Goal: Information Seeking & Learning: Learn about a topic

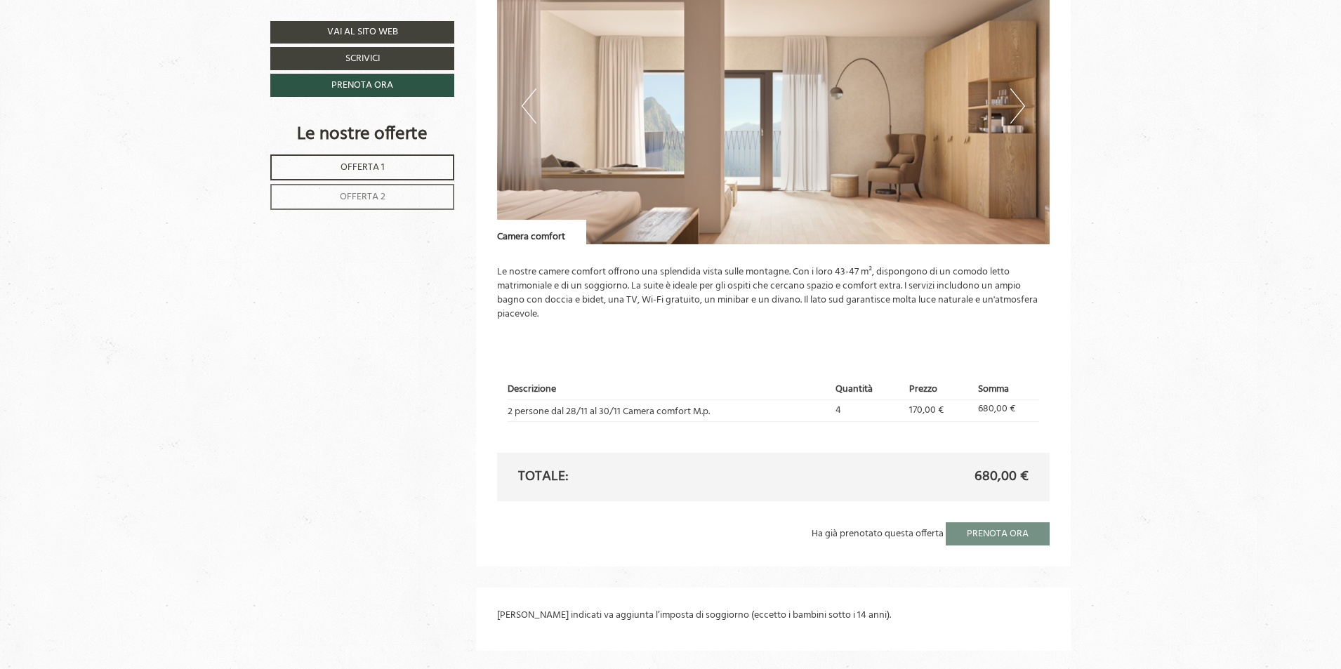
scroll to position [1755, 0]
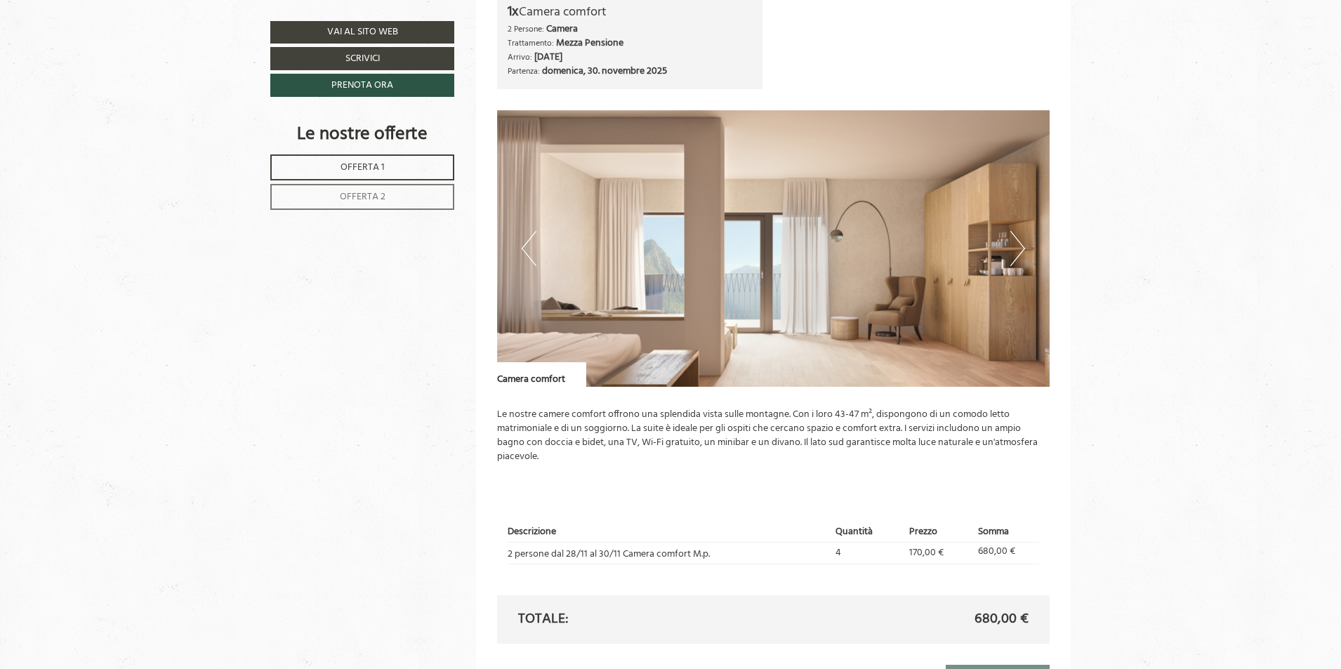
click at [706, 235] on img at bounding box center [773, 248] width 553 height 277
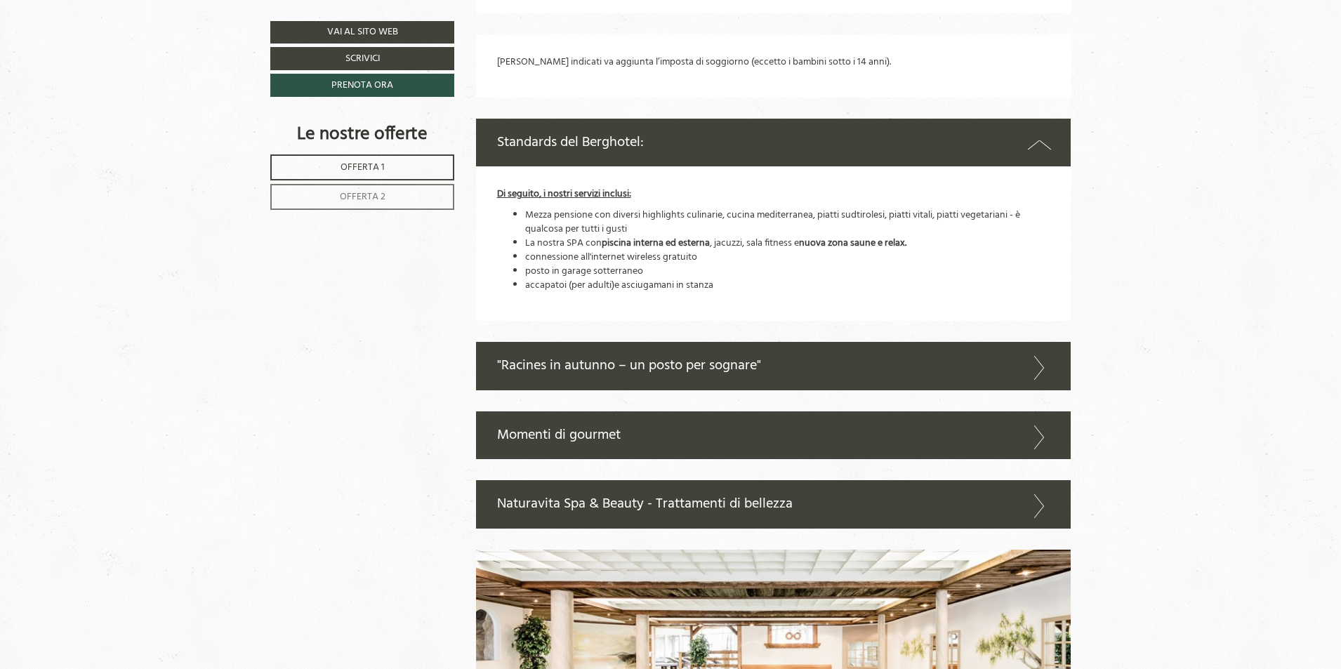
scroll to position [2458, 0]
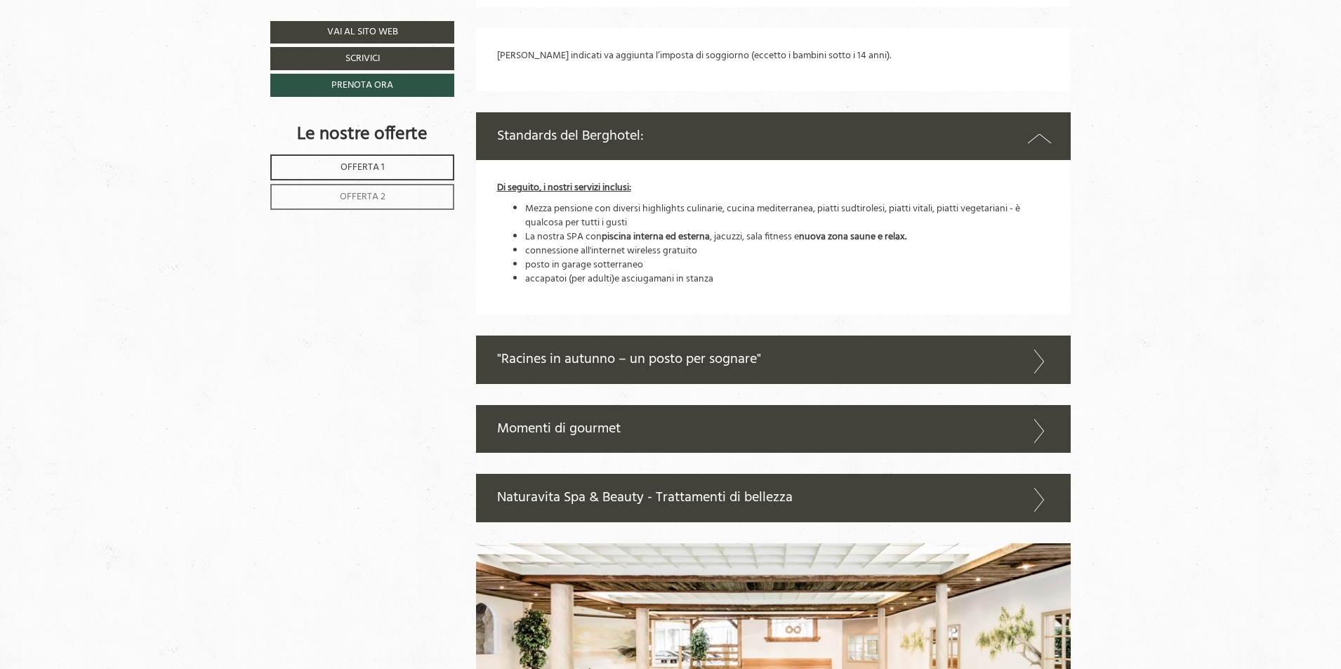
click at [1043, 363] on icon at bounding box center [1039, 362] width 20 height 24
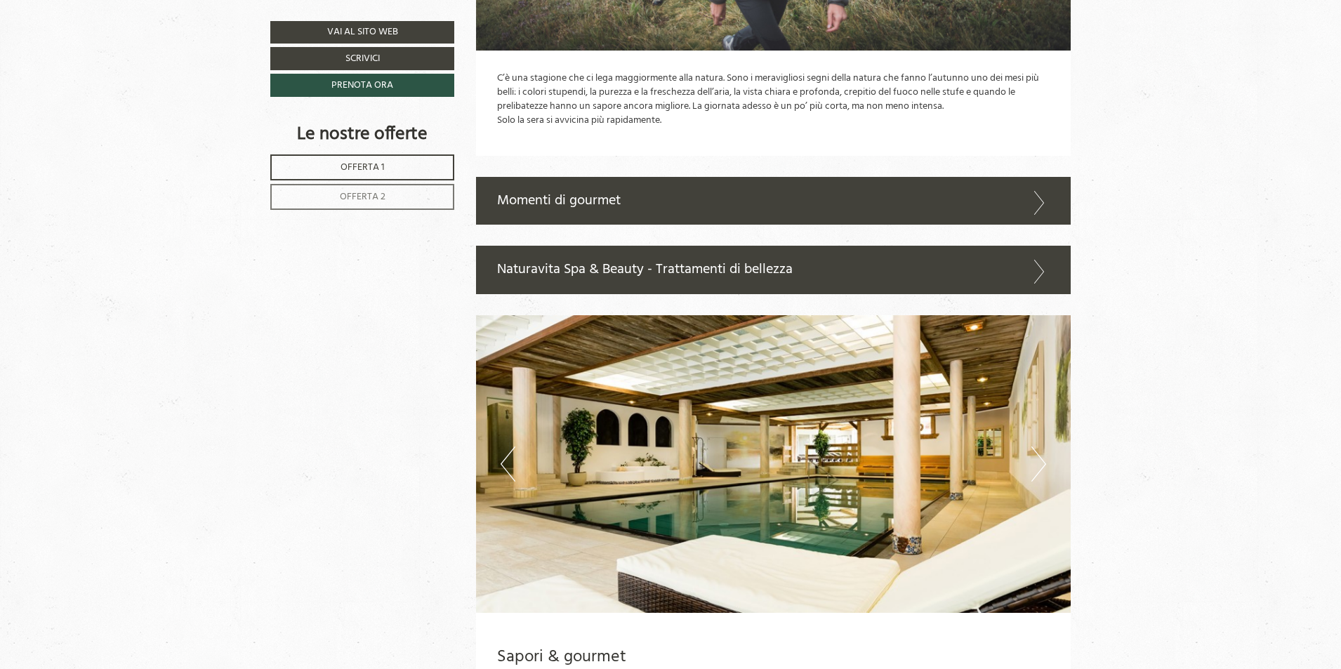
scroll to position [3089, 0]
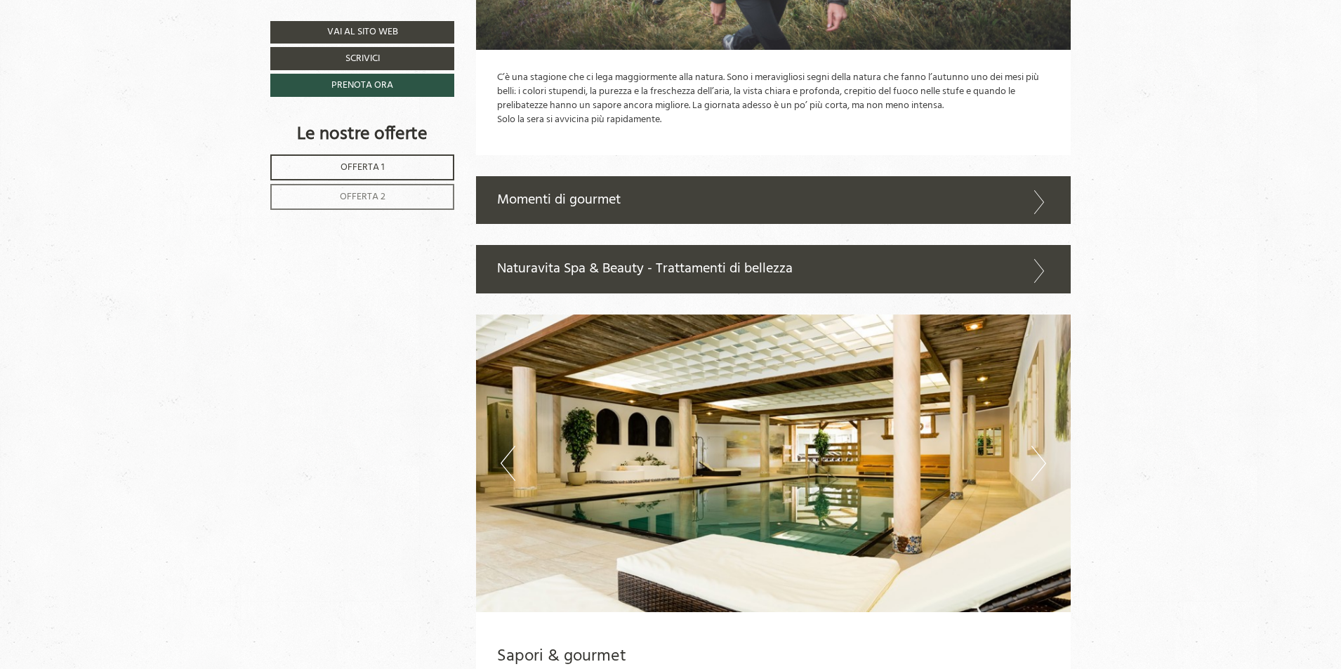
click at [589, 202] on div "Momenti di gourmet" at bounding box center [773, 200] width 595 height 48
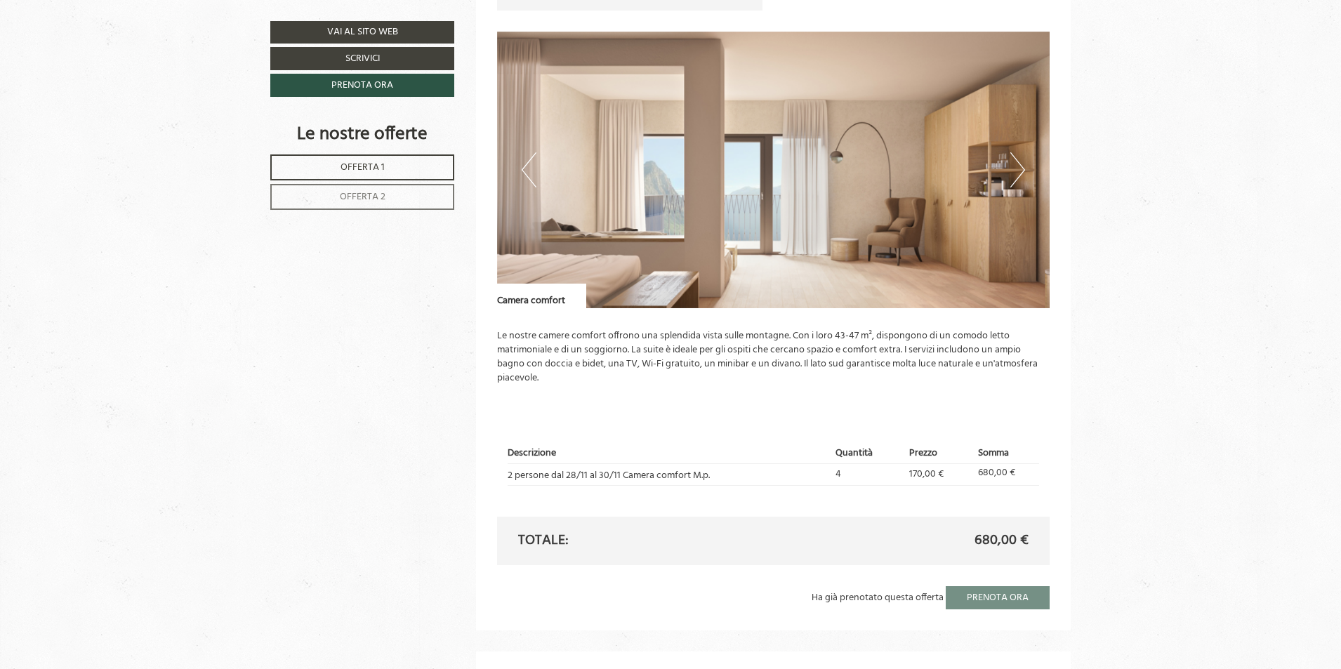
scroll to position [1826, 0]
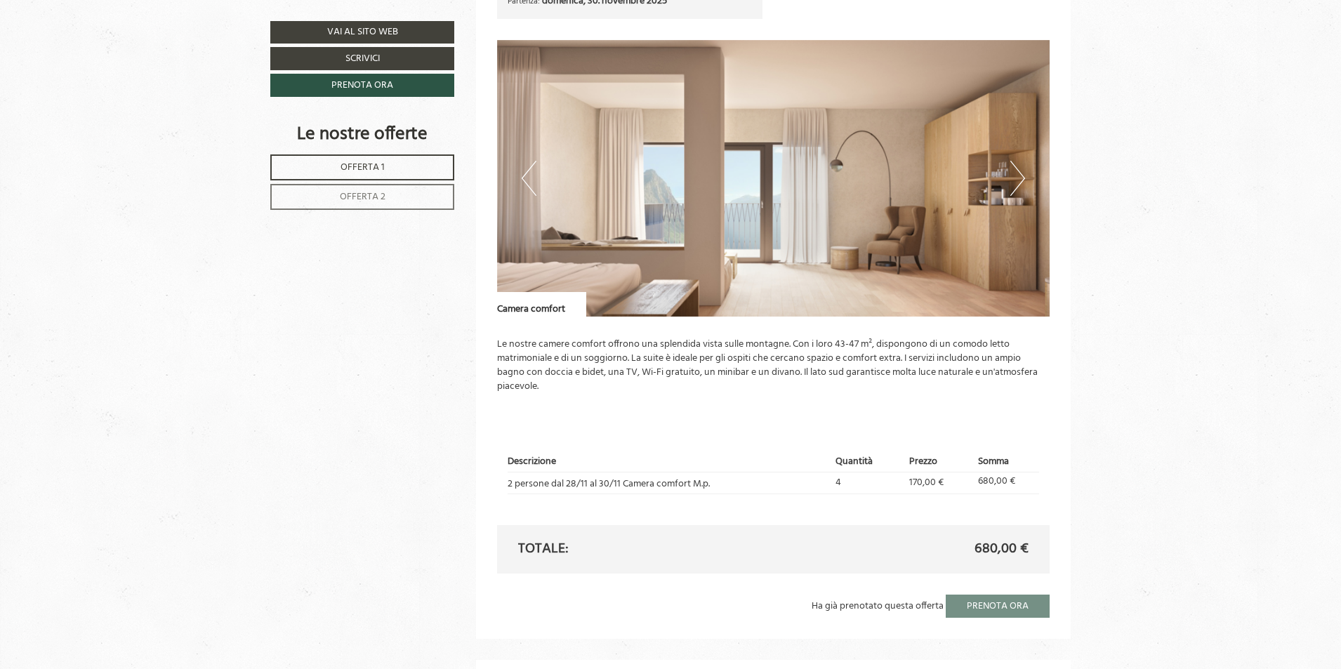
click at [1021, 175] on button "Next" at bounding box center [1017, 178] width 15 height 35
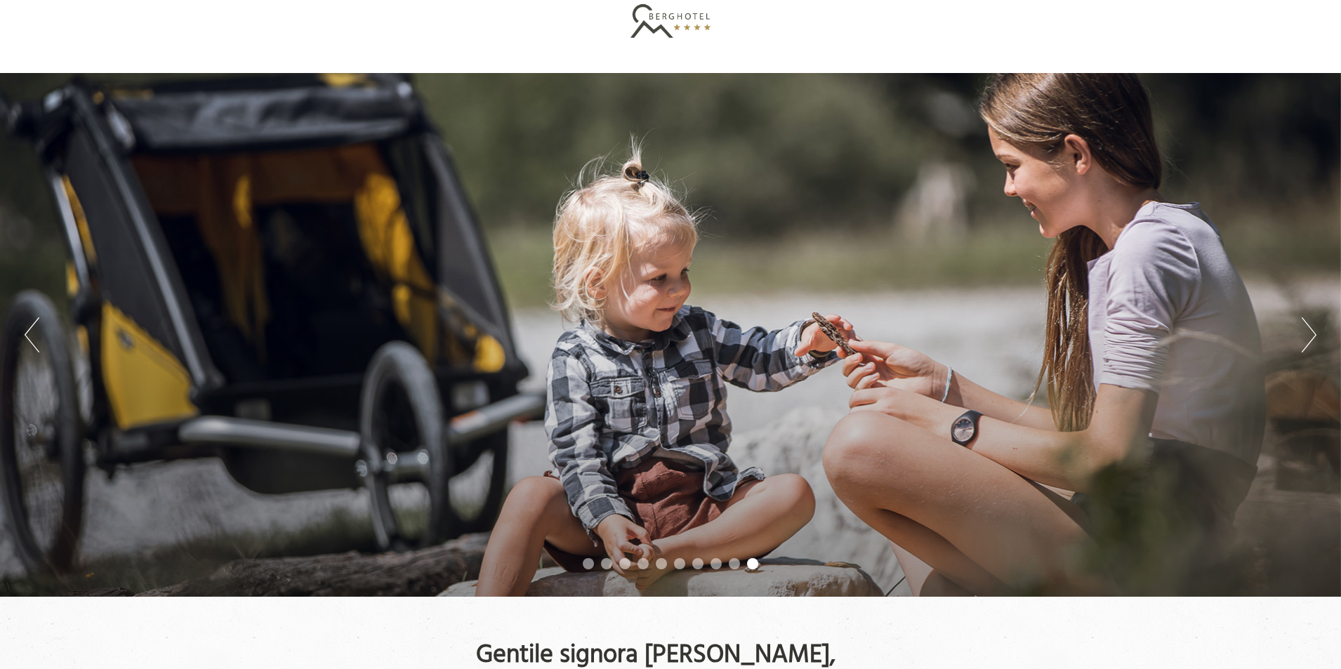
scroll to position [0, 0]
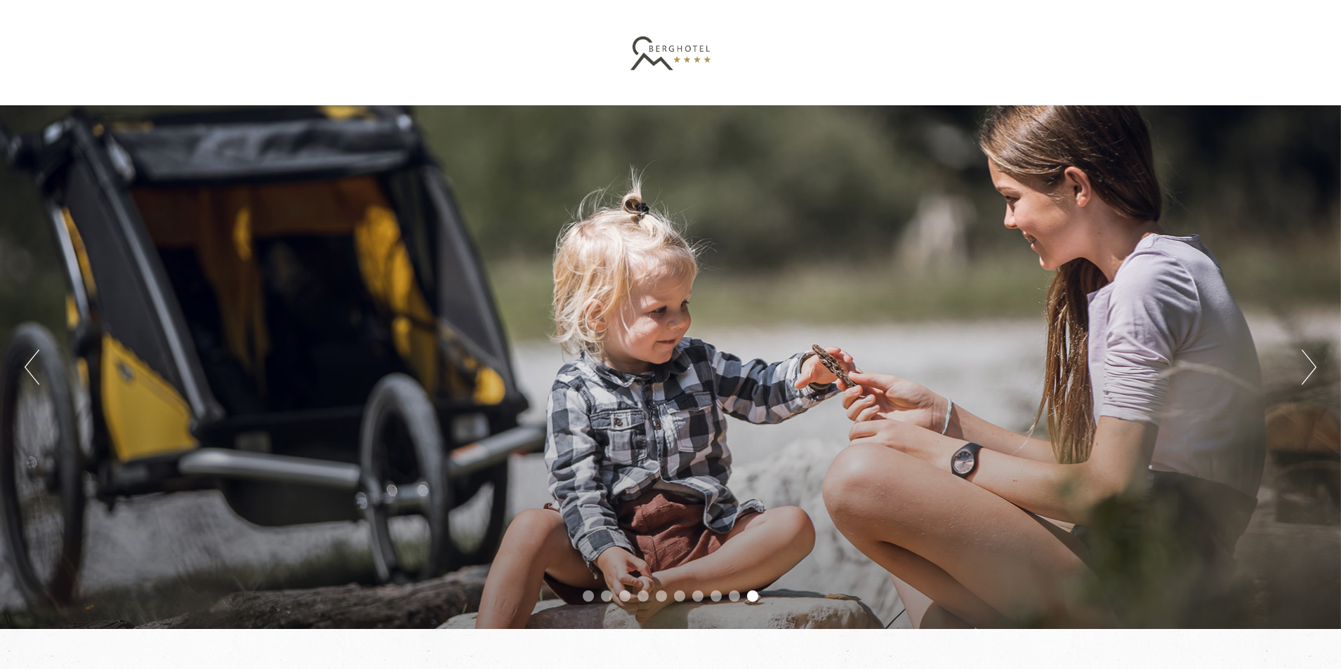
click at [659, 52] on div at bounding box center [670, 52] width 786 height 91
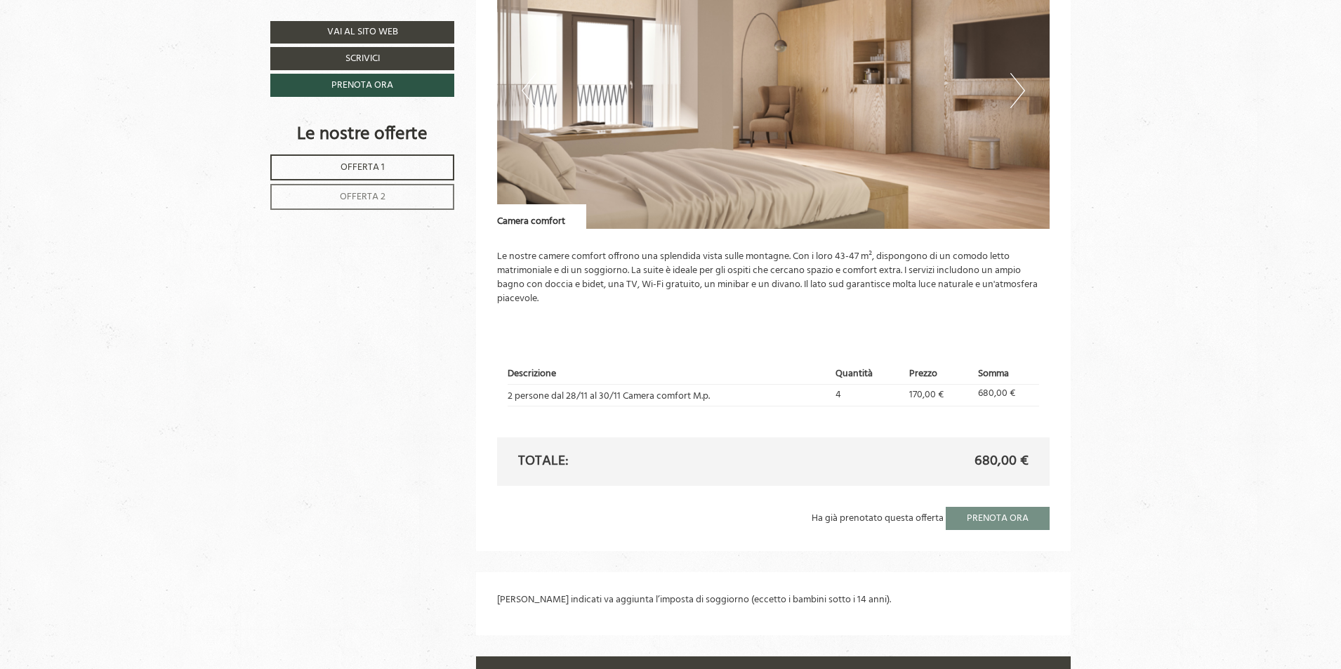
scroll to position [1896, 0]
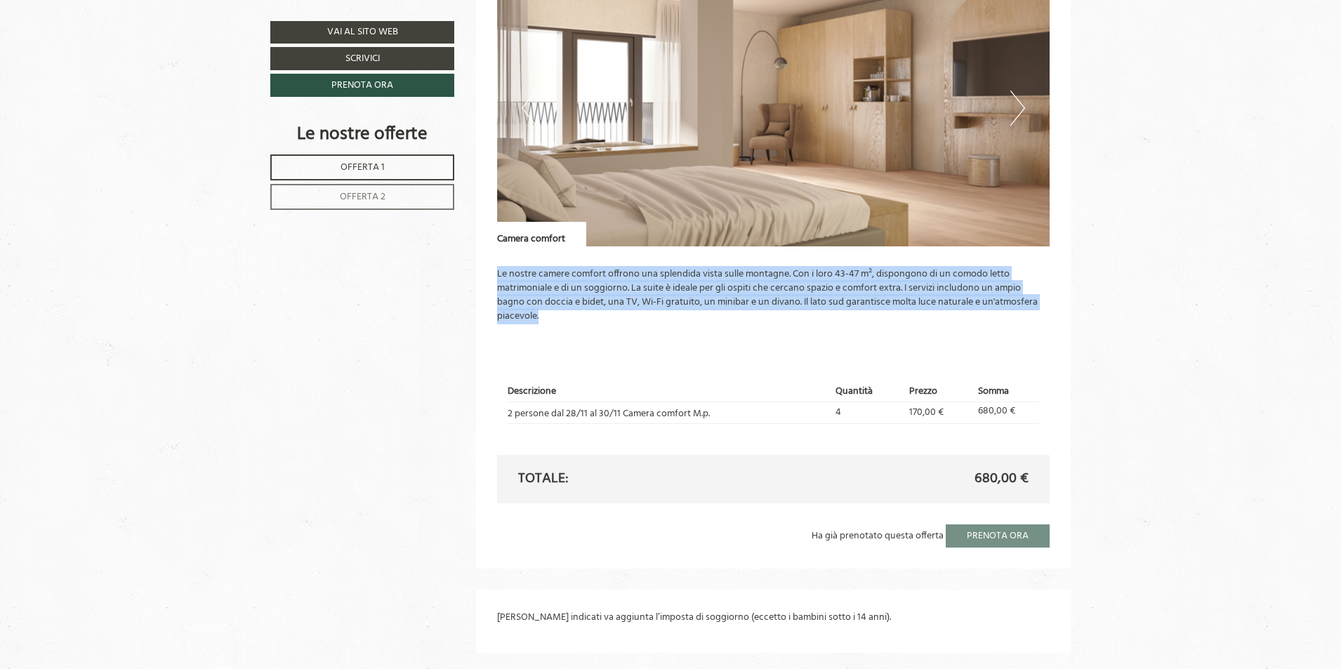
drag, startPoint x: 497, startPoint y: 272, endPoint x: 540, endPoint y: 313, distance: 59.1
click at [540, 313] on p "Le nostre camere comfort offrono una splendida vista sulle montagne. Con i loro…" at bounding box center [773, 296] width 553 height 56
copy p "Le nostre camere comfort offrono una splendida vista sulle montagne. Con i loro…"
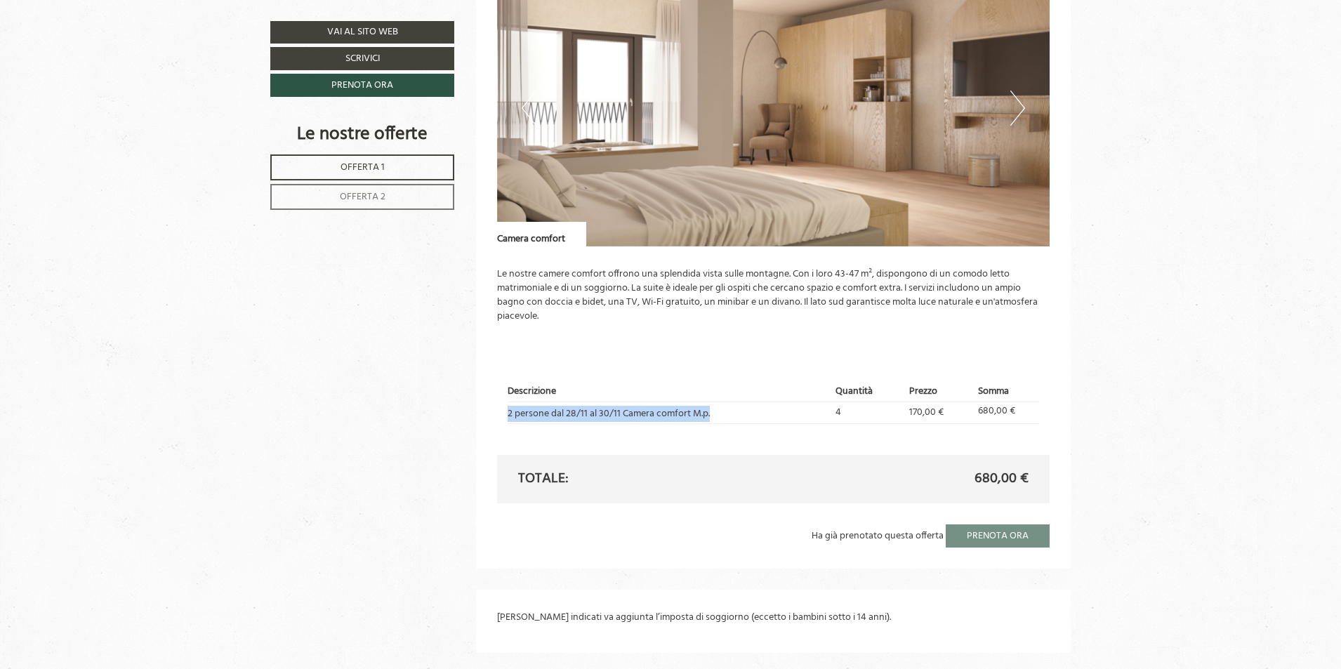
drag, startPoint x: 508, startPoint y: 412, endPoint x: 711, endPoint y: 416, distance: 203.7
click at [711, 416] on td "2 persone dal 28/11 al 30/11 Camera comfort M.p." at bounding box center [670, 413] width 324 height 22
copy td "2 persone dal 28/11 al 30/11 Camera comfort M.p."
click at [731, 378] on div "Descrizione Quantità Prezzo Somma 2 persone dal 28/11 al 30/11 Camera comfort M…" at bounding box center [773, 403] width 553 height 103
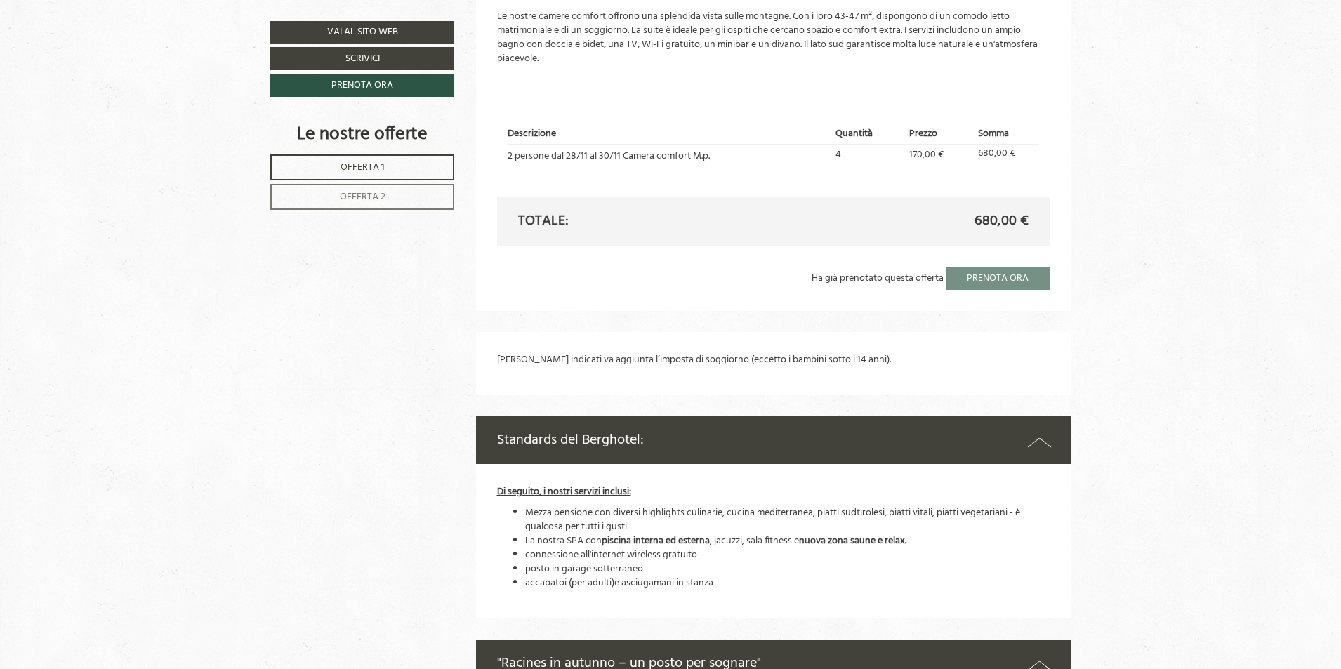
scroll to position [2317, 0]
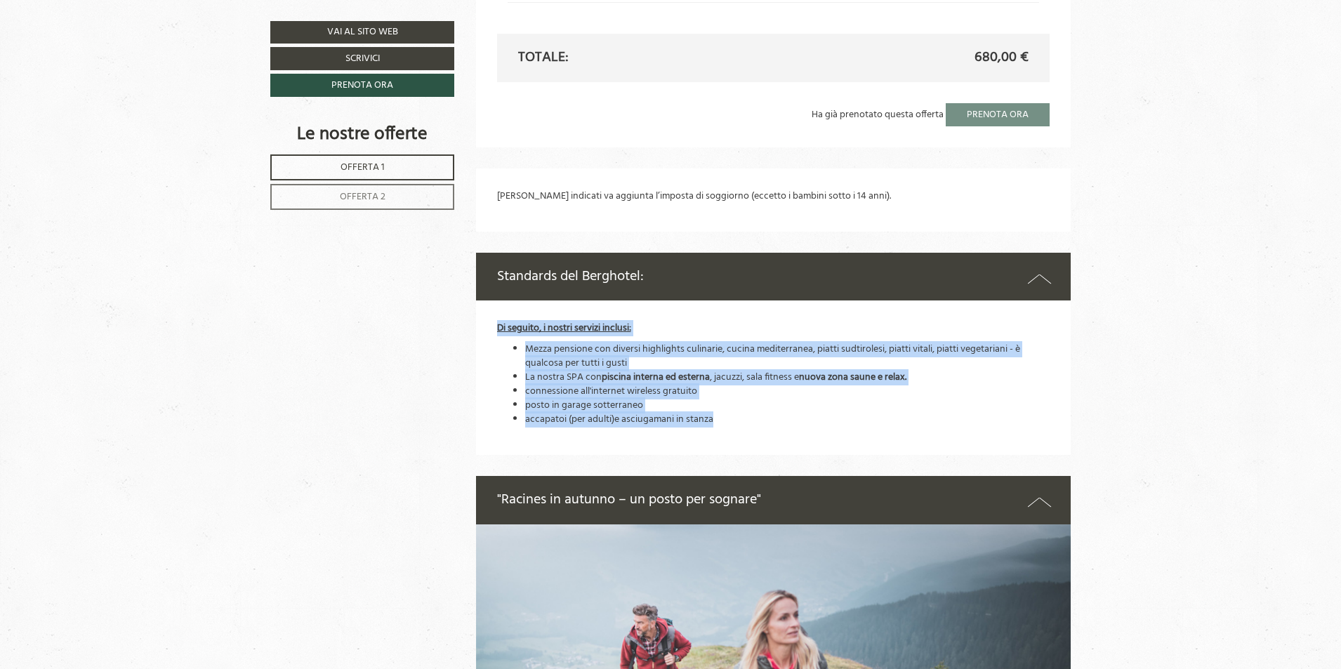
drag, startPoint x: 498, startPoint y: 326, endPoint x: 715, endPoint y: 414, distance: 235.0
click at [715, 414] on div "Di seguito, i nostri servizi inclusi: Mezza pensione con diversi highlights cul…" at bounding box center [773, 378] width 595 height 154
copy div "Di seguito, i nostri servizi inclusi: Mezza pensione con diversi highlights cul…"
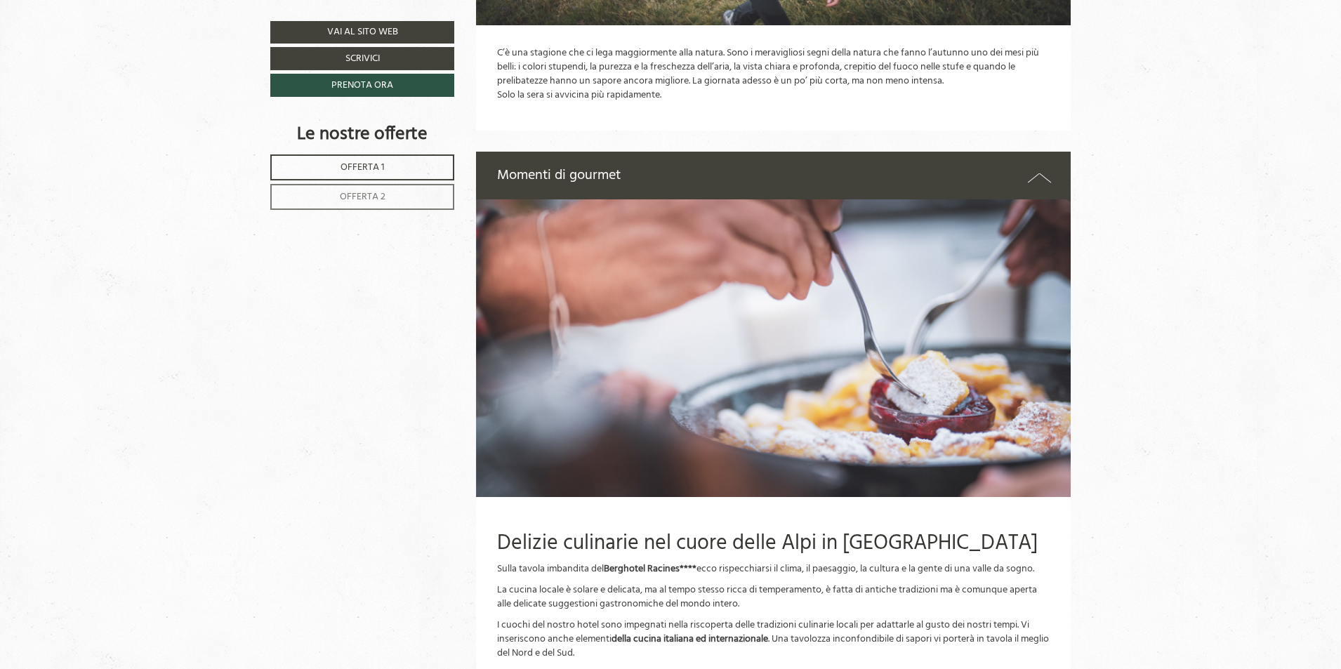
scroll to position [3089, 0]
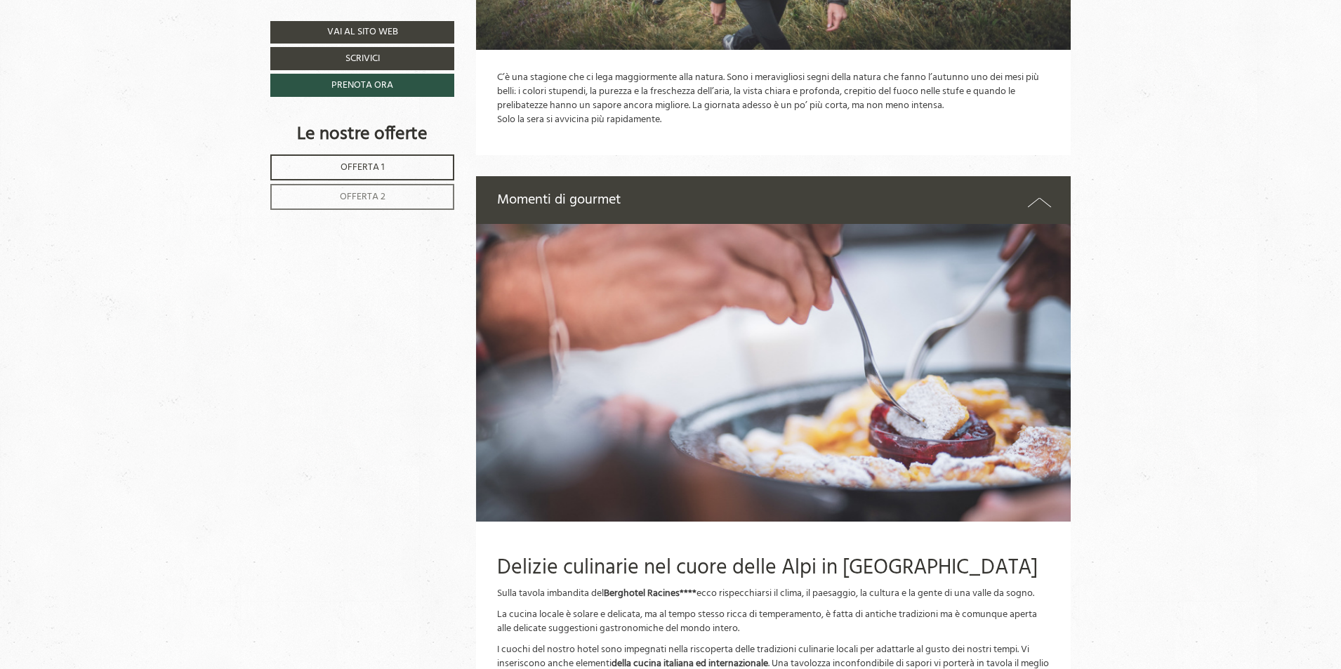
click at [713, 336] on img at bounding box center [773, 373] width 595 height 298
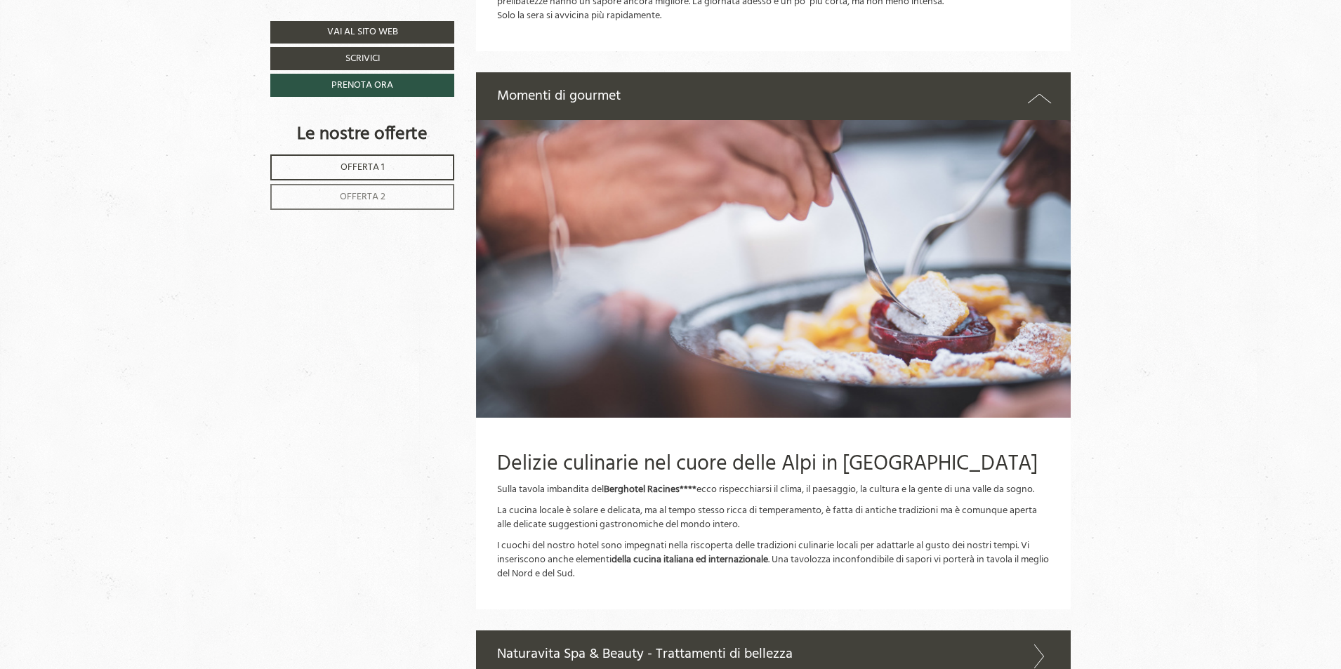
scroll to position [3300, 0]
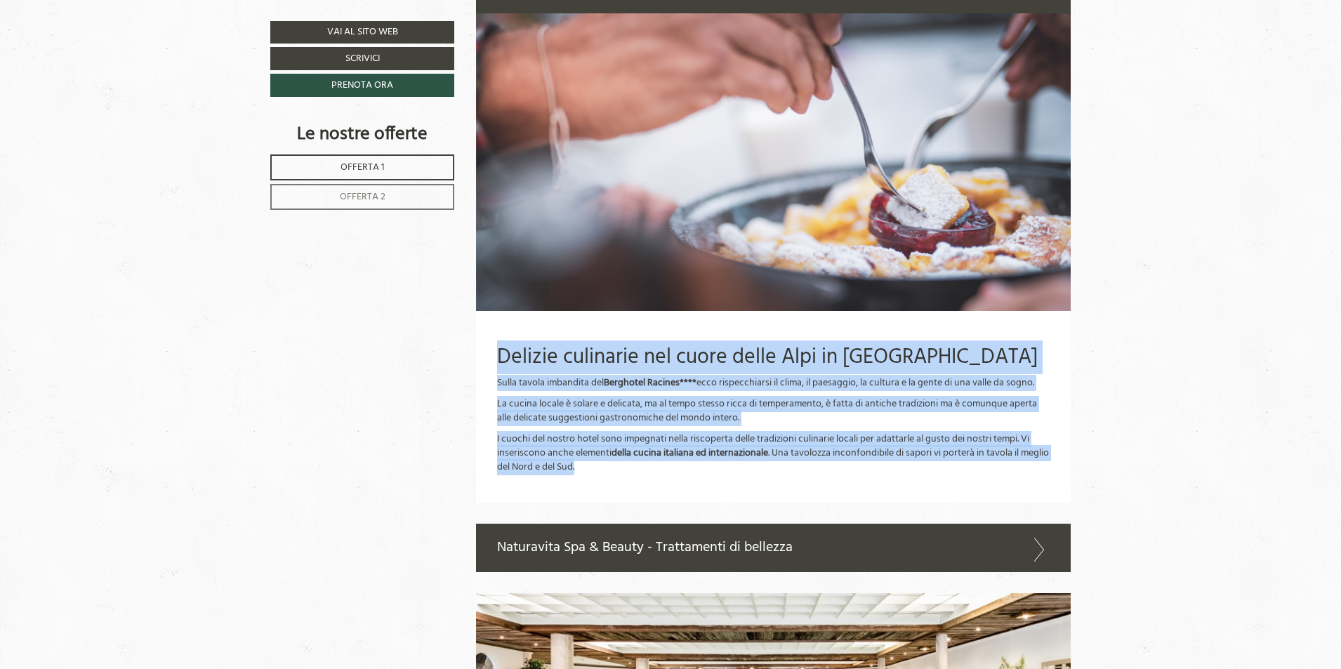
drag, startPoint x: 499, startPoint y: 351, endPoint x: 644, endPoint y: 465, distance: 184.6
click at [644, 465] on div "Delizie culinarie nel cuore delle Alpi in [GEOGRAPHIC_DATA] Sulla tavola imband…" at bounding box center [773, 407] width 595 height 192
copy div "Delizie culinarie nel cuore delle Alpi in [GEOGRAPHIC_DATA] Sulla tavola imband…"
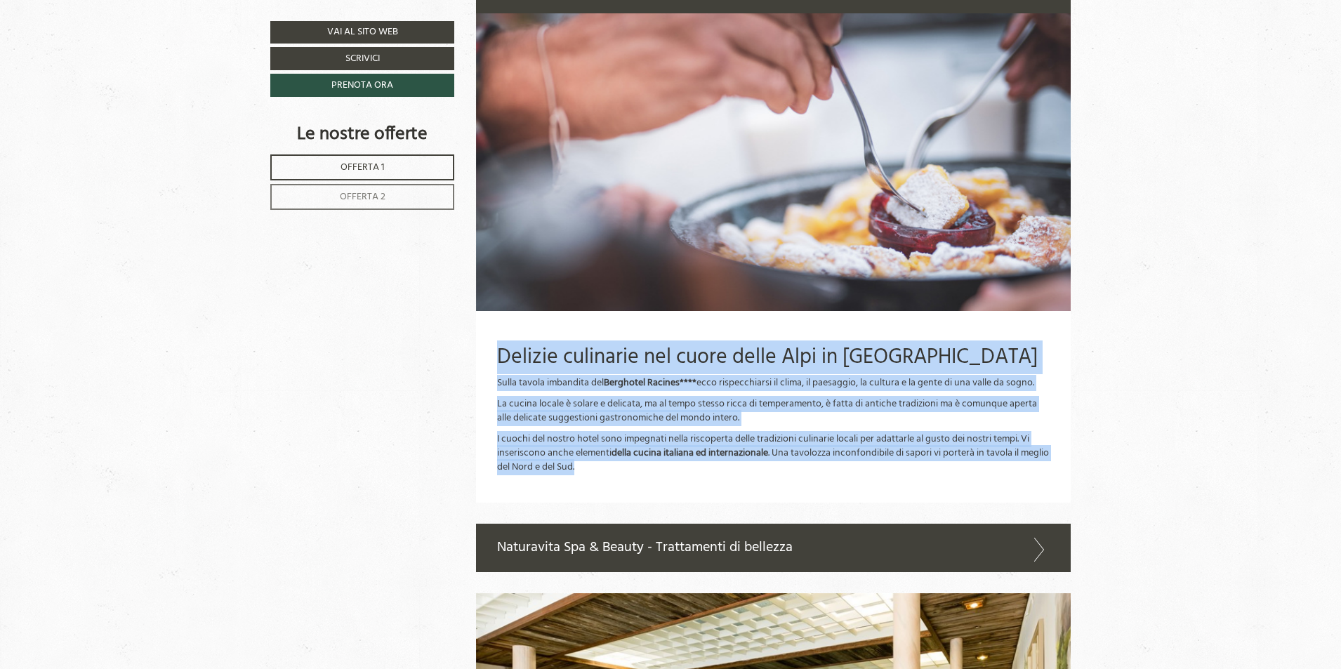
click at [689, 487] on div "Delizie culinarie nel cuore delle Alpi in [GEOGRAPHIC_DATA] Sulla tavola imband…" at bounding box center [773, 407] width 595 height 192
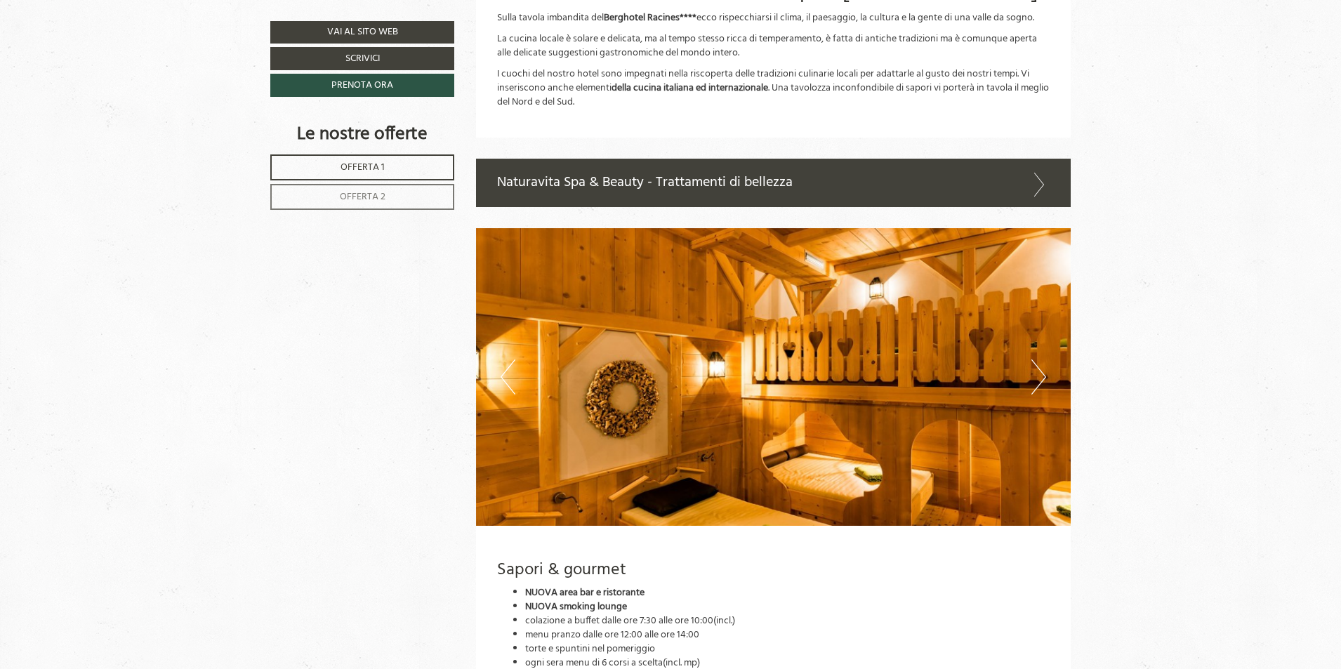
scroll to position [3721, 0]
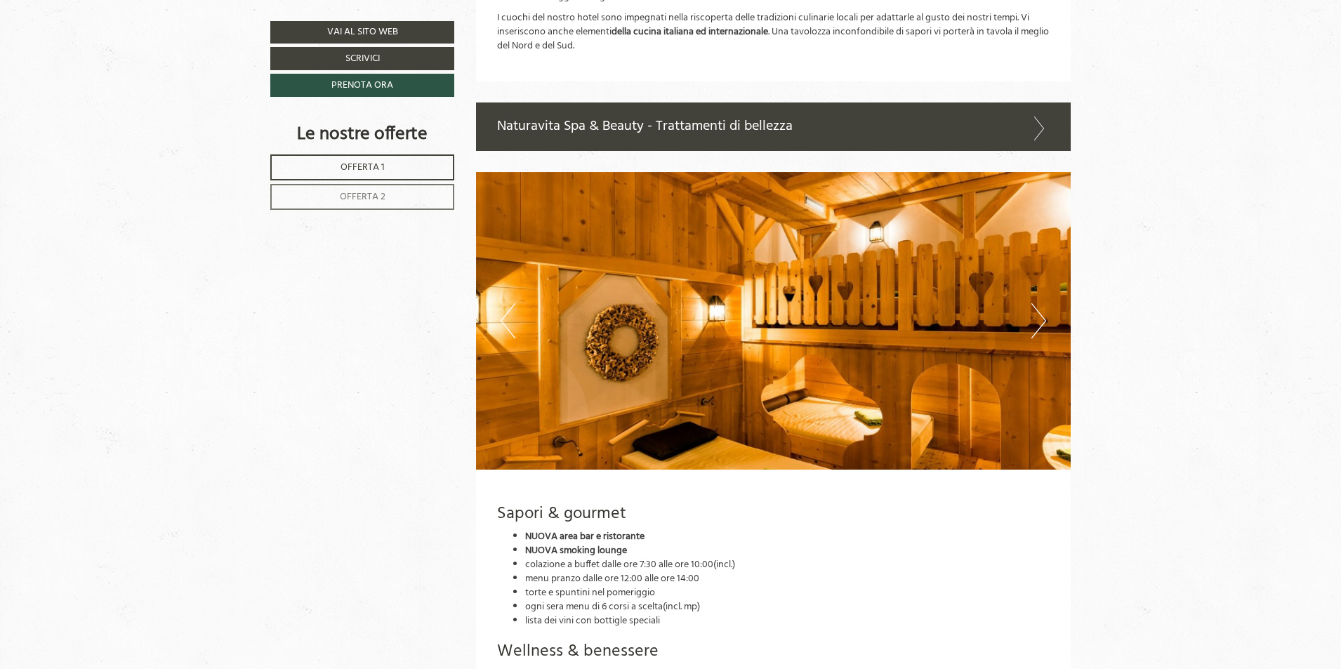
click at [509, 327] on button "Previous" at bounding box center [508, 320] width 15 height 35
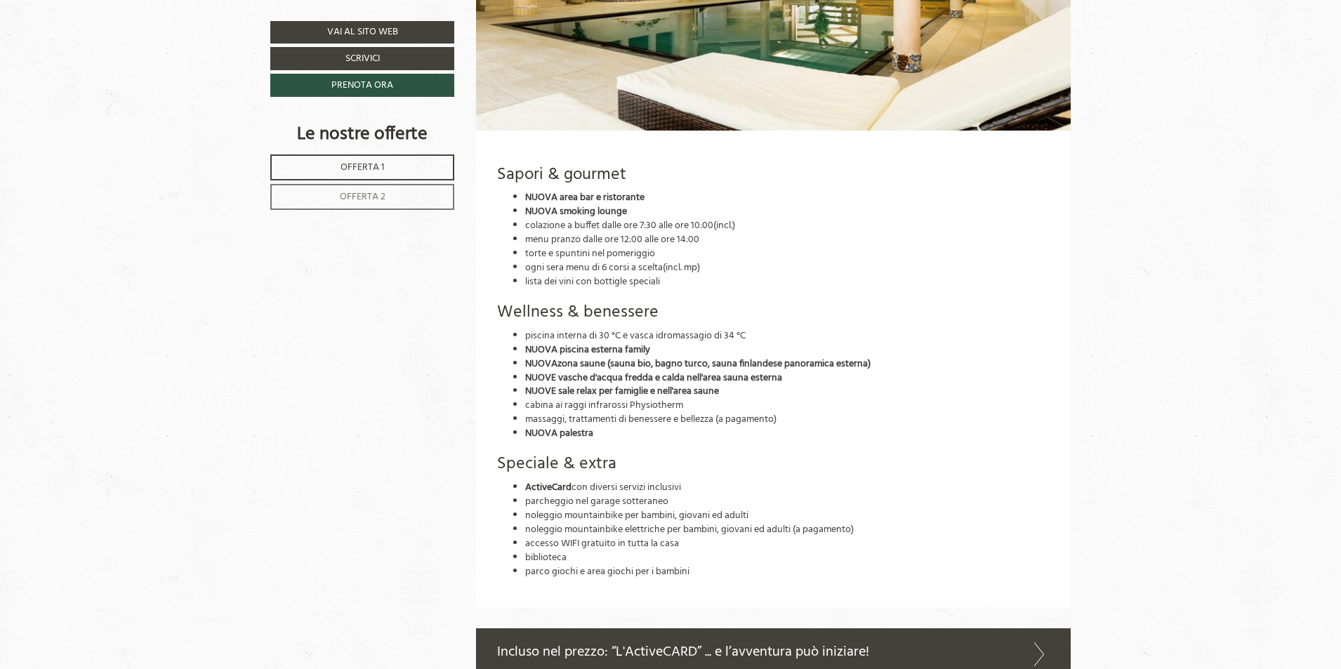
scroll to position [4073, 0]
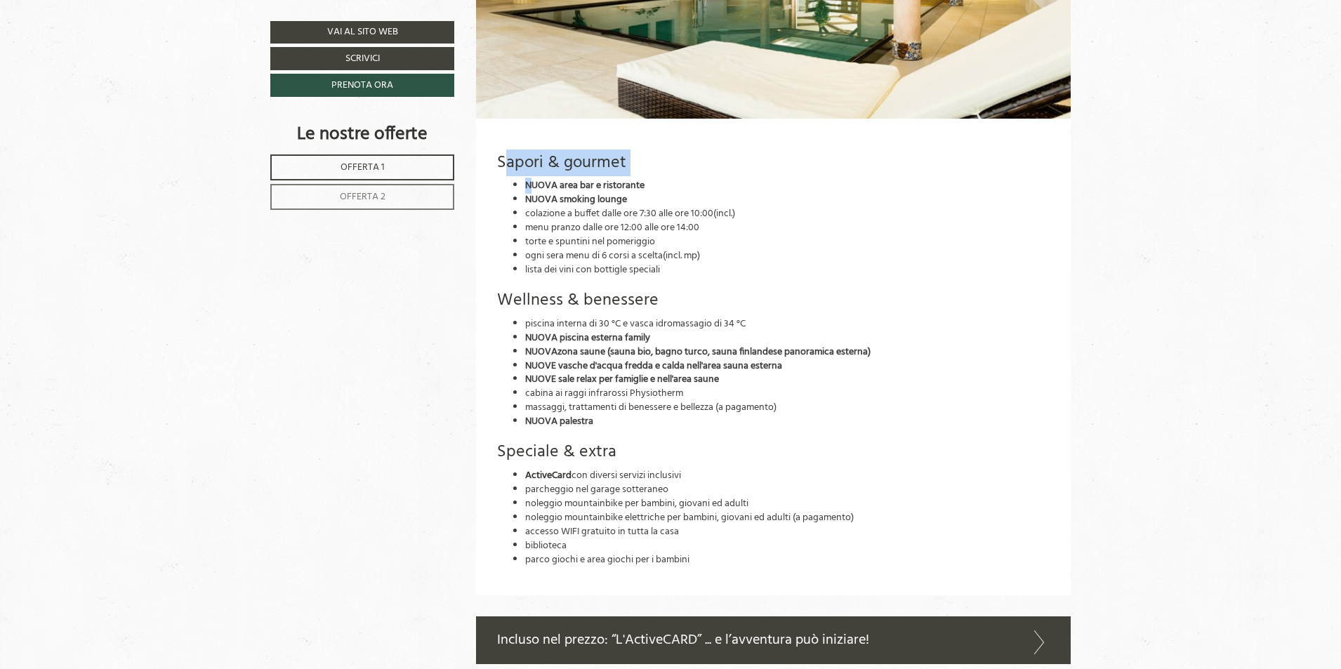
drag, startPoint x: 501, startPoint y: 161, endPoint x: 533, endPoint y: 179, distance: 36.5
click at [533, 179] on div "Sapori & gourmet NUOVA area bar e ristorante NUOVA smoking lounge colazione a b…" at bounding box center [773, 357] width 595 height 477
click at [647, 215] on li "colazione a buffet dalle ore 7:30 alle ore 10:00 (incl.)" at bounding box center [787, 214] width 525 height 14
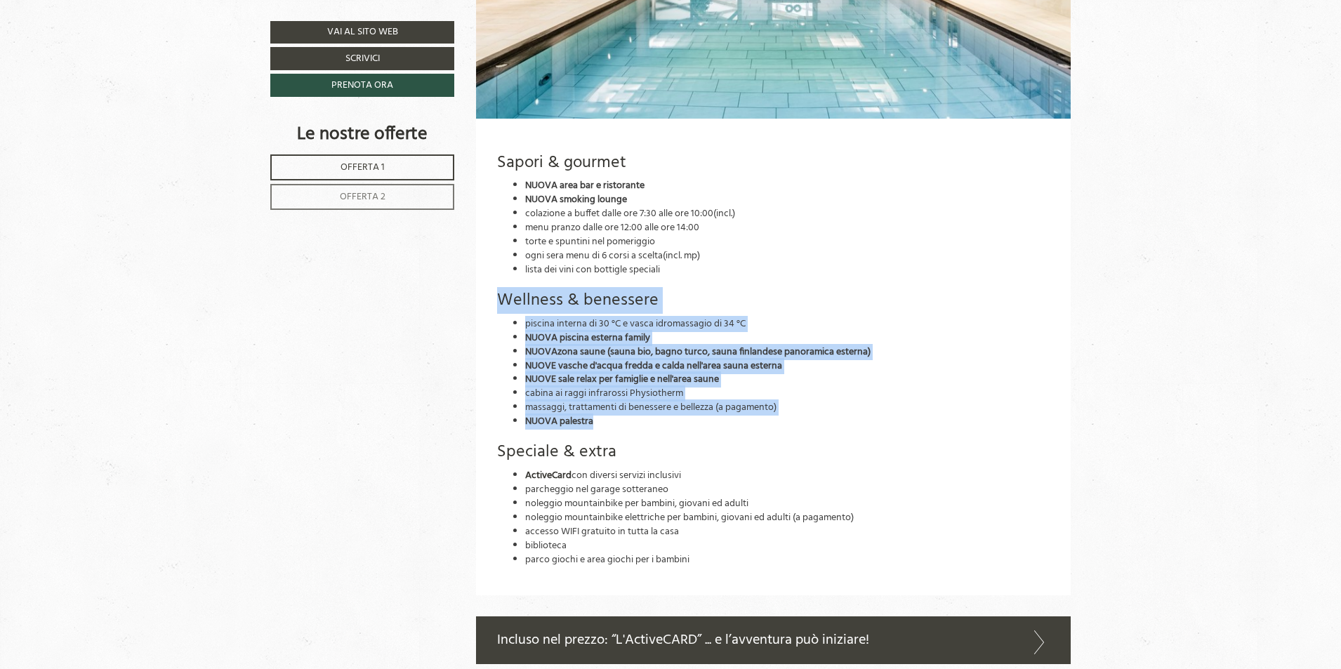
drag, startPoint x: 500, startPoint y: 295, endPoint x: 604, endPoint y: 421, distance: 163.1
click at [604, 421] on div "Sapori & gourmet NUOVA area bar e ristorante NUOVA smoking lounge colazione a b…" at bounding box center [773, 357] width 595 height 477
copy div "Wellness & benessere piscina interna di 30 °C e vasca idromassagio di 34 °C NUO…"
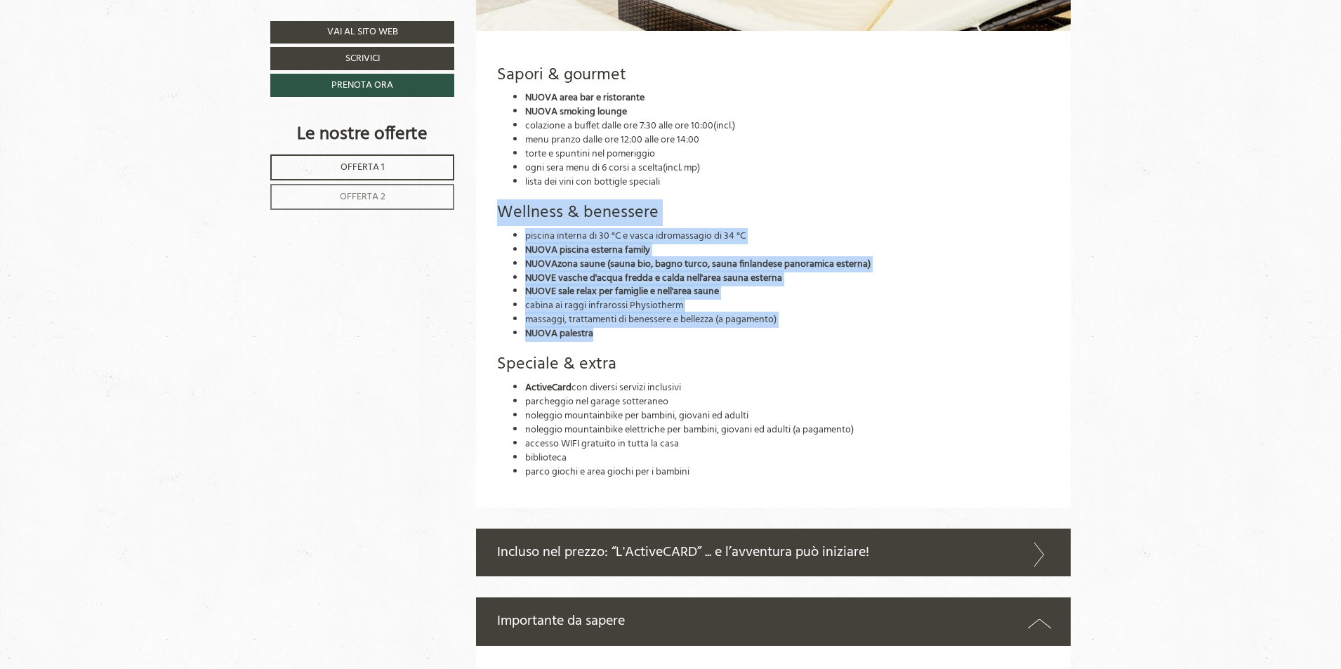
scroll to position [4143, 0]
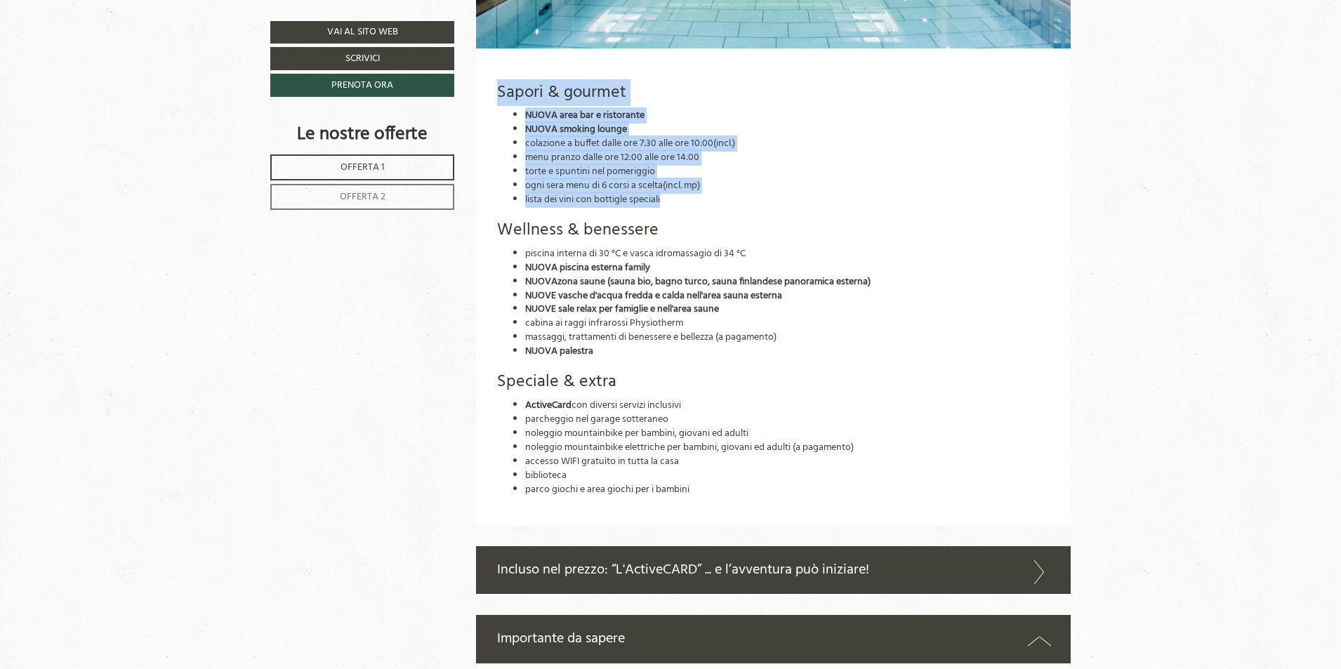
drag, startPoint x: 499, startPoint y: 93, endPoint x: 663, endPoint y: 194, distance: 192.0
click at [663, 194] on div "Sapori & gourmet NUOVA area bar e ristorante NUOVA smoking lounge colazione a b…" at bounding box center [773, 286] width 595 height 477
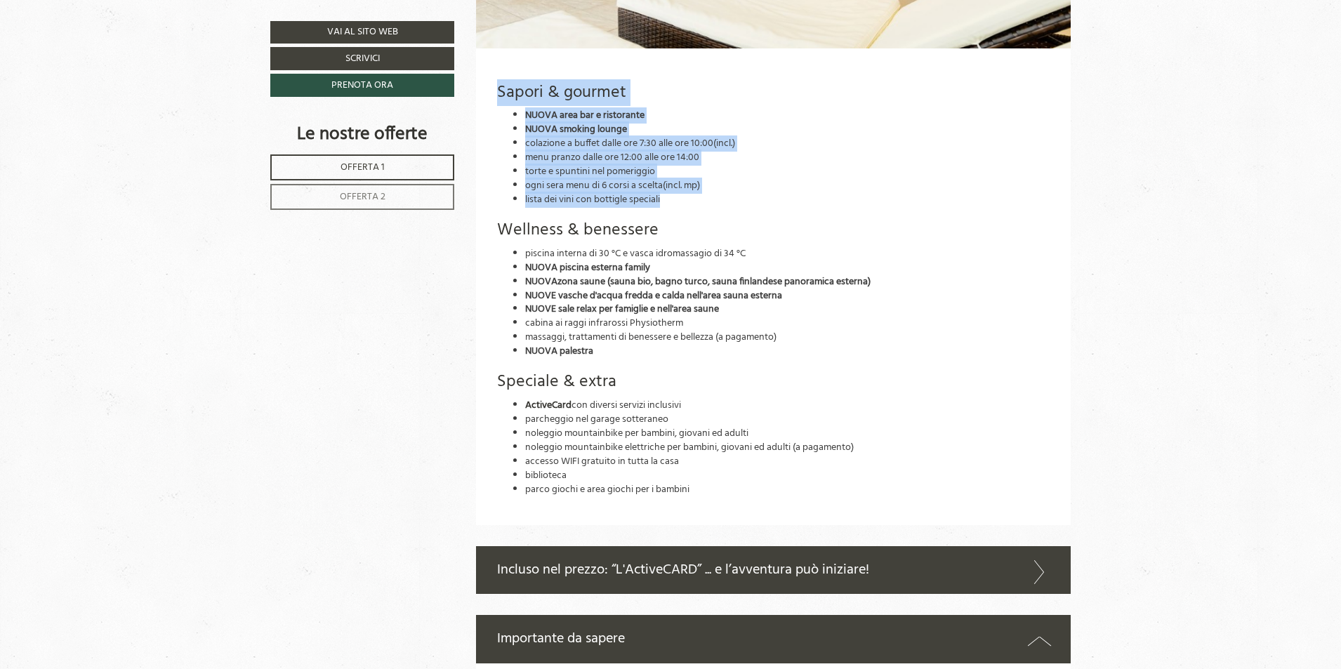
copy div "Sapori & gourmet NUOVA area bar e ristorante NUOVA smoking lounge colazione a b…"
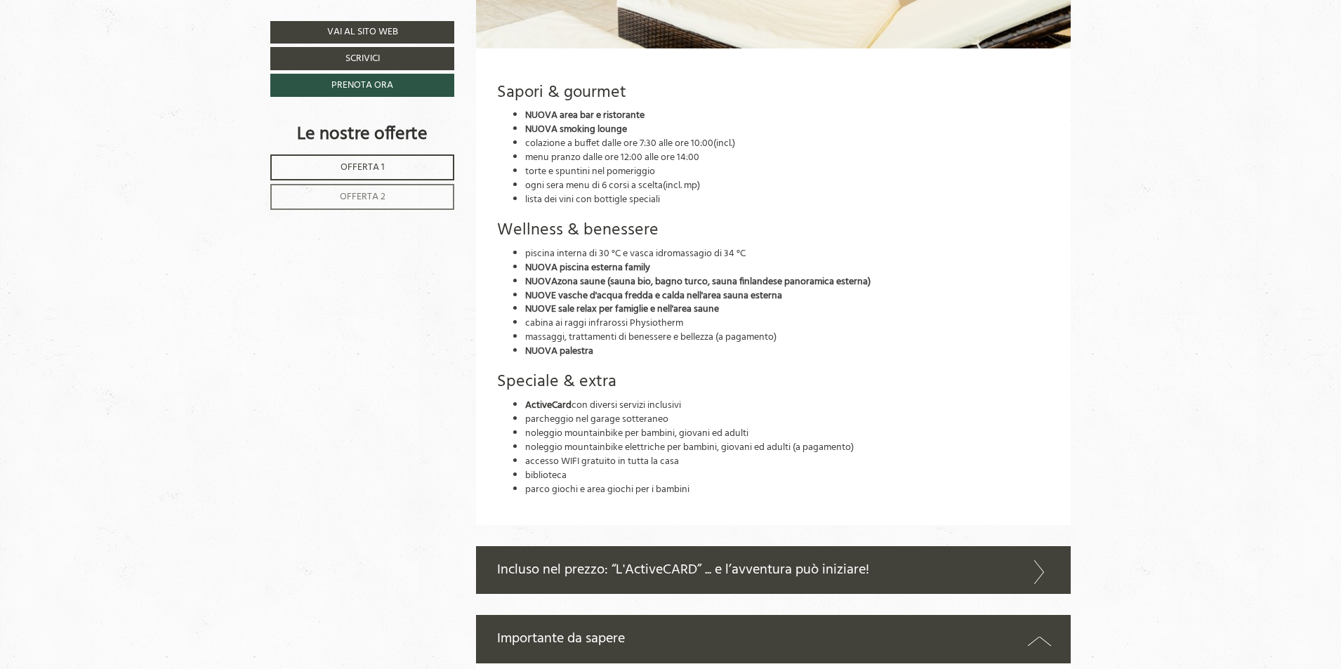
click at [886, 247] on li "piscina interna di 30 °C e vasca idromassagio di 34 °C" at bounding box center [787, 254] width 525 height 14
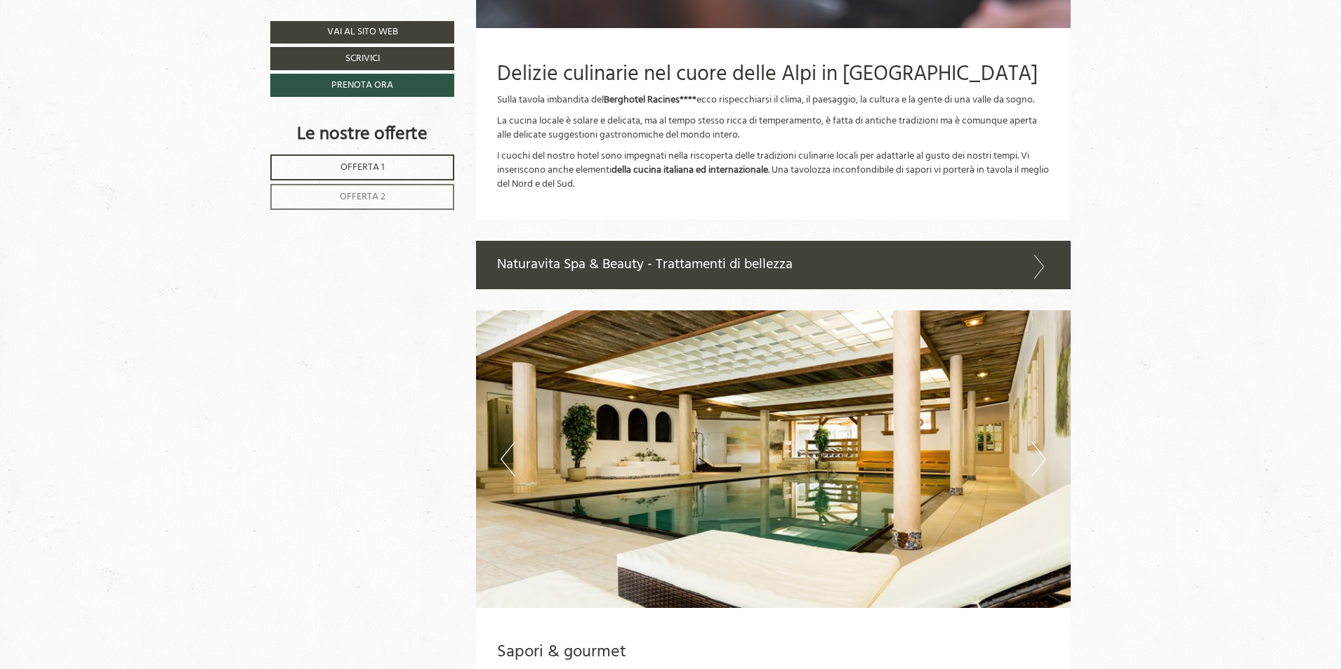
scroll to position [3581, 0]
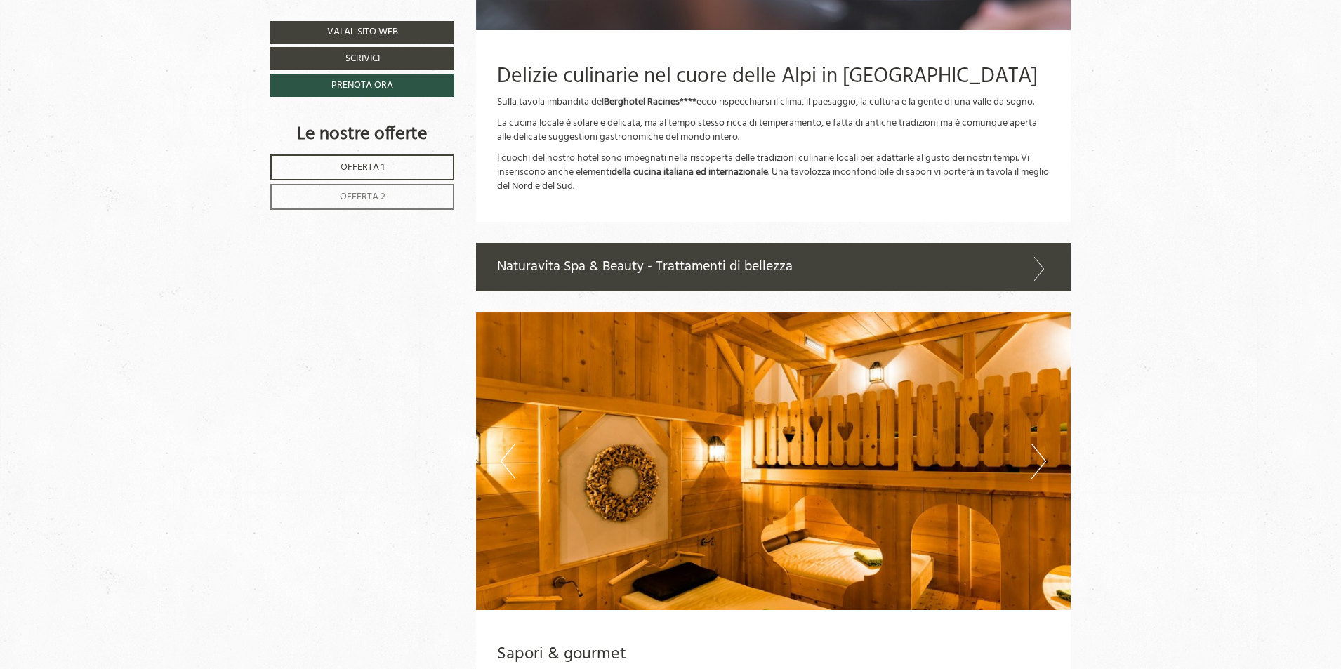
click at [1043, 461] on button "Next" at bounding box center [1038, 461] width 15 height 35
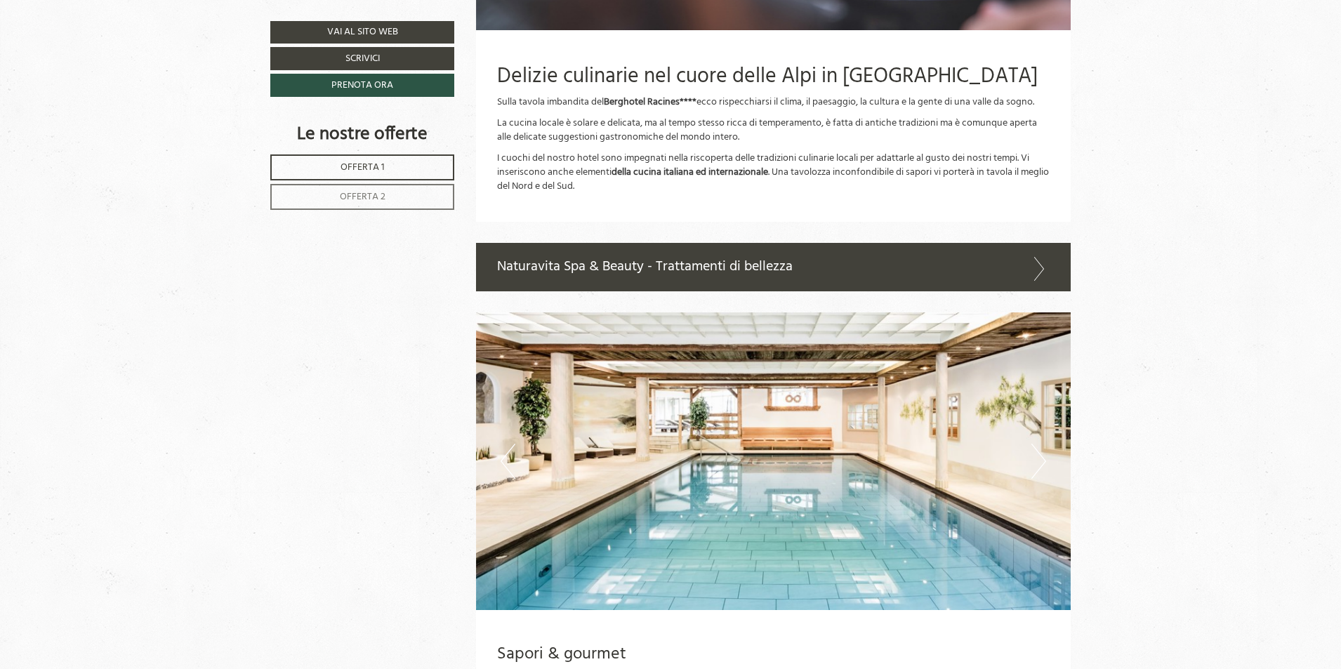
click at [1043, 461] on button "Next" at bounding box center [1038, 461] width 15 height 35
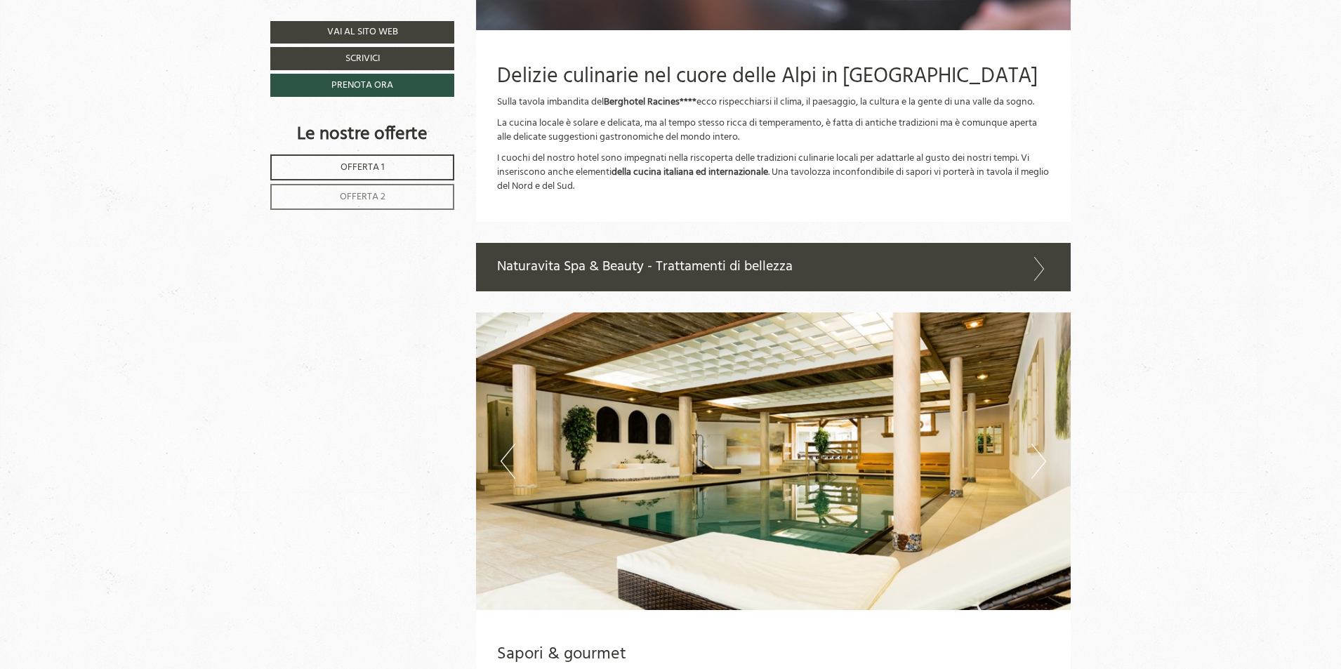
click at [1041, 461] on button "Next" at bounding box center [1038, 461] width 15 height 35
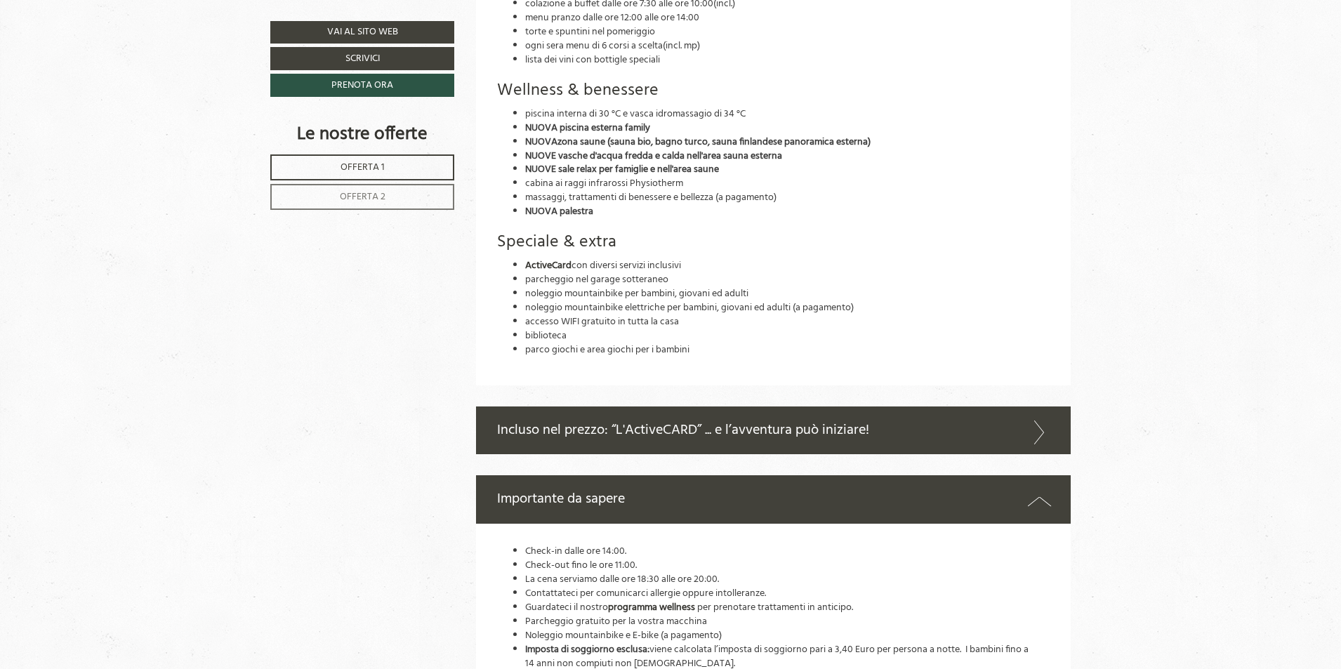
scroll to position [4353, 0]
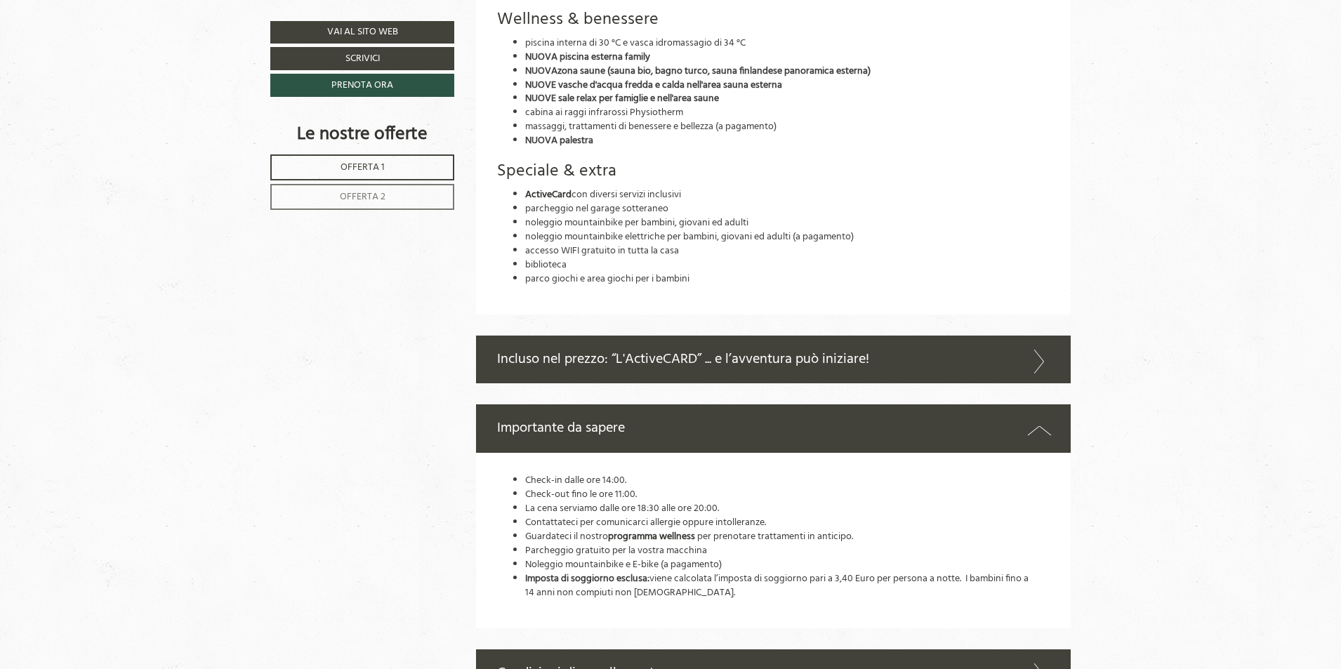
click at [805, 361] on div "Incluso nel prezzo: “L'ActiveCARD” ... e l’avventura può iniziare!" at bounding box center [773, 360] width 595 height 48
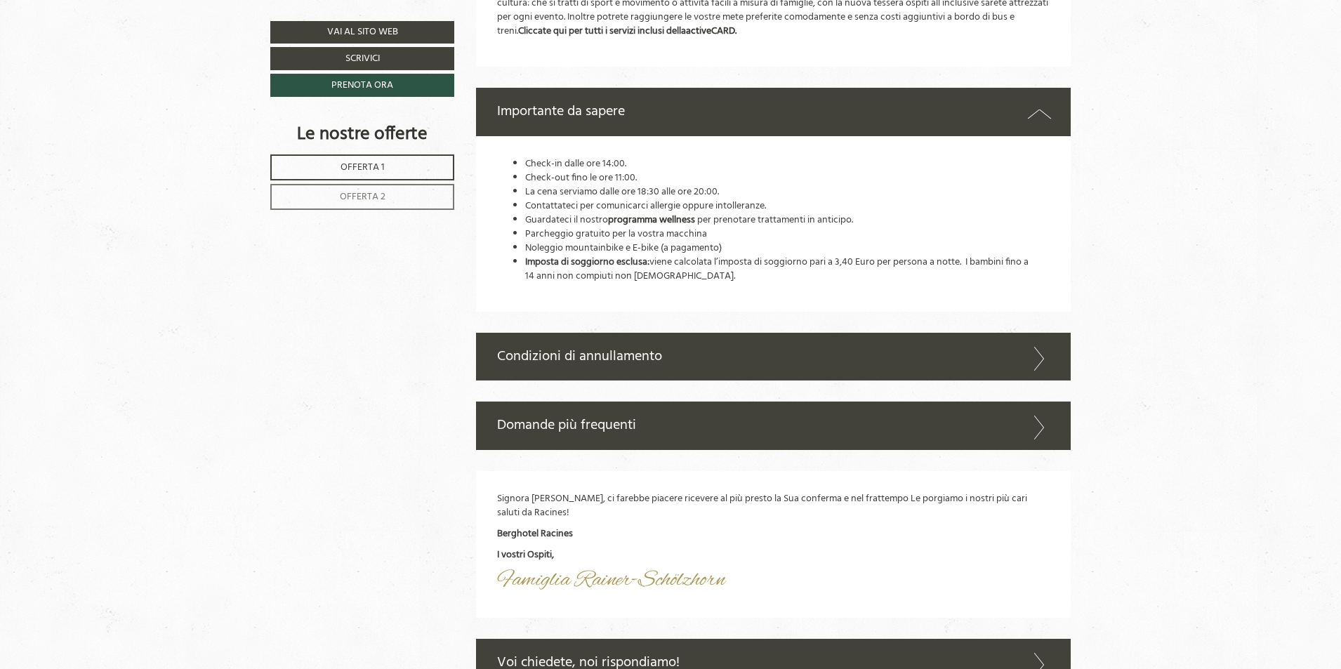
scroll to position [5056, 0]
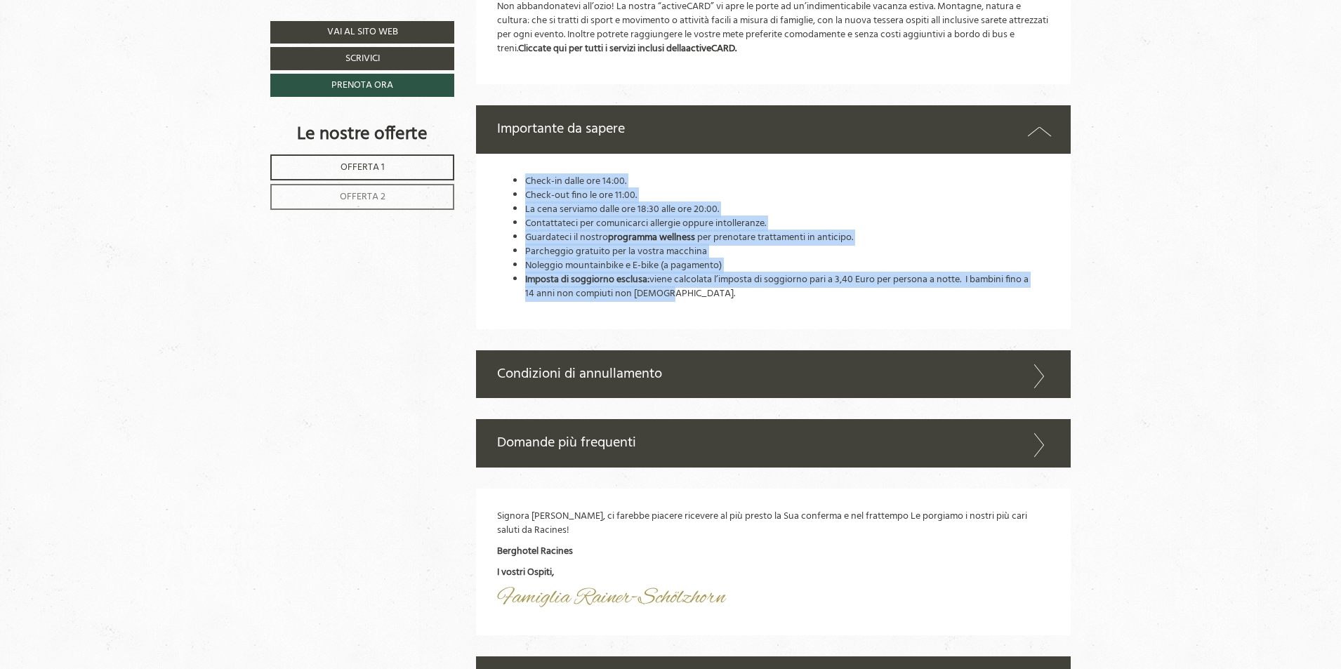
drag, startPoint x: 527, startPoint y: 180, endPoint x: 674, endPoint y: 297, distance: 188.4
click at [674, 297] on ul "Check-in dalle ore 14:00. Check-out fino le ore 11:00. La cena serviamo dalle o…" at bounding box center [773, 238] width 553 height 126
copy ul "Check-in dalle ore 14:00. Check-out fino le ore 11:00. La cena serviamo dalle o…"
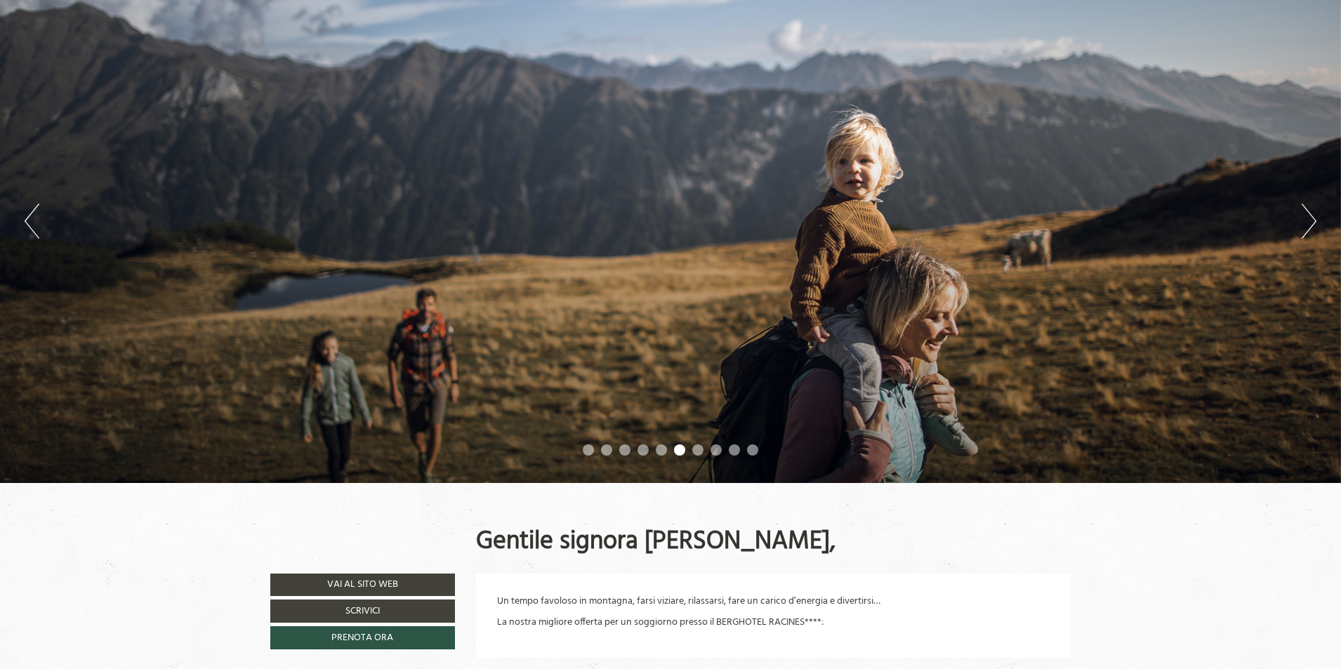
scroll to position [140, 0]
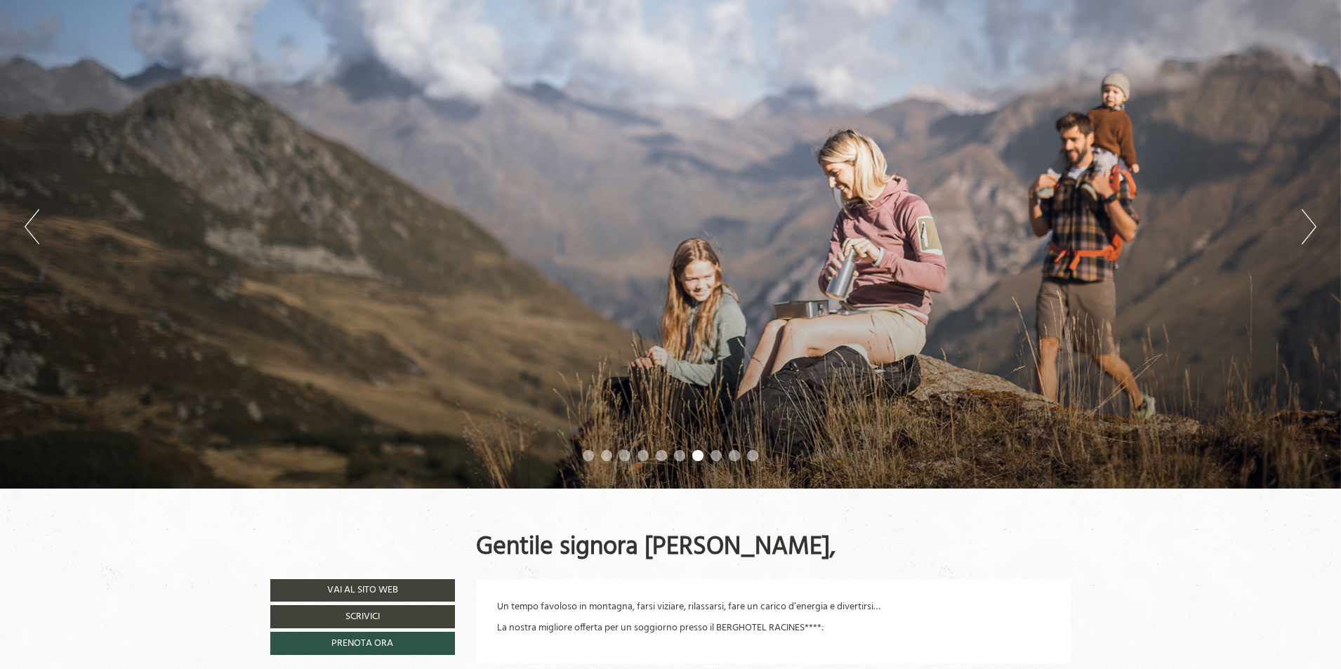
click at [1312, 231] on button "Next" at bounding box center [1309, 226] width 15 height 35
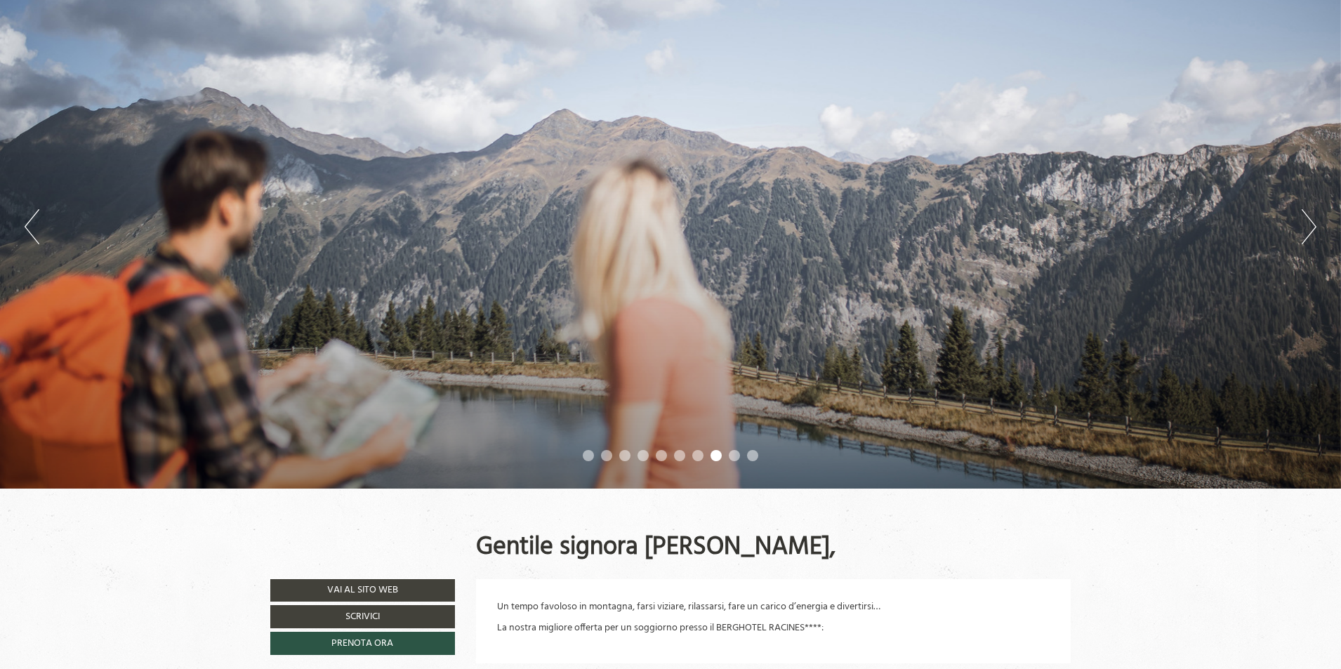
click at [1309, 231] on button "Next" at bounding box center [1309, 226] width 15 height 35
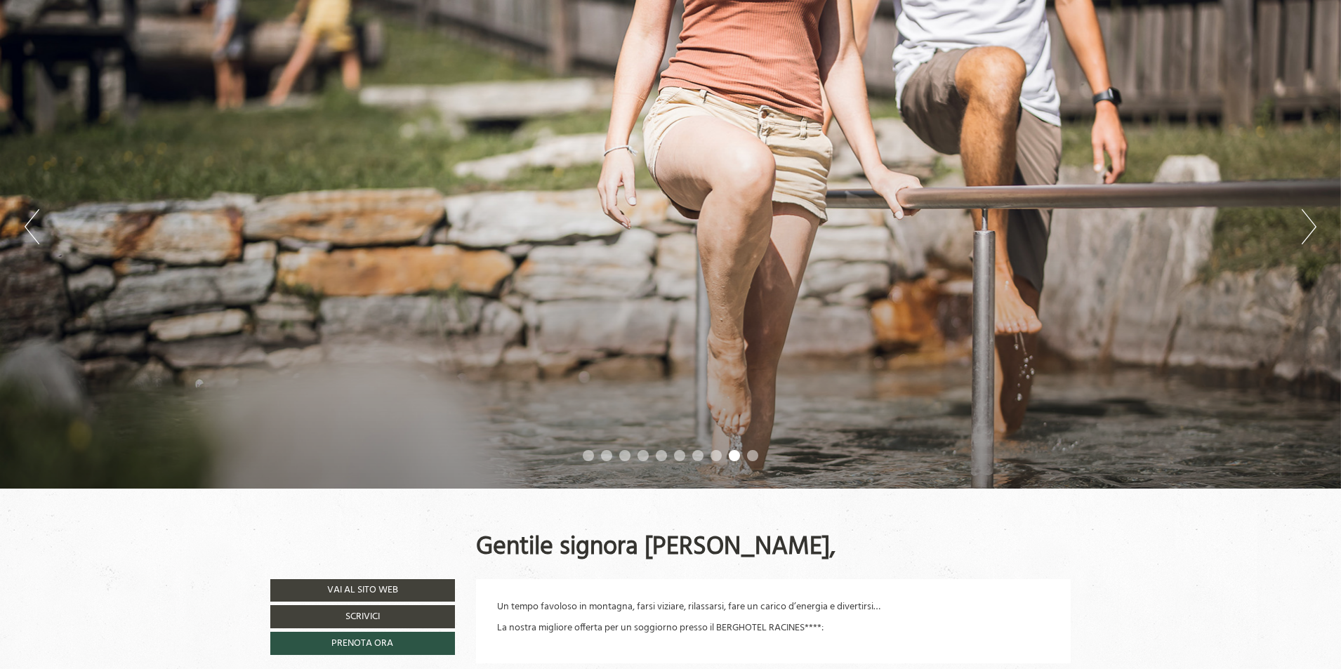
click at [1309, 231] on button "Next" at bounding box center [1309, 226] width 15 height 35
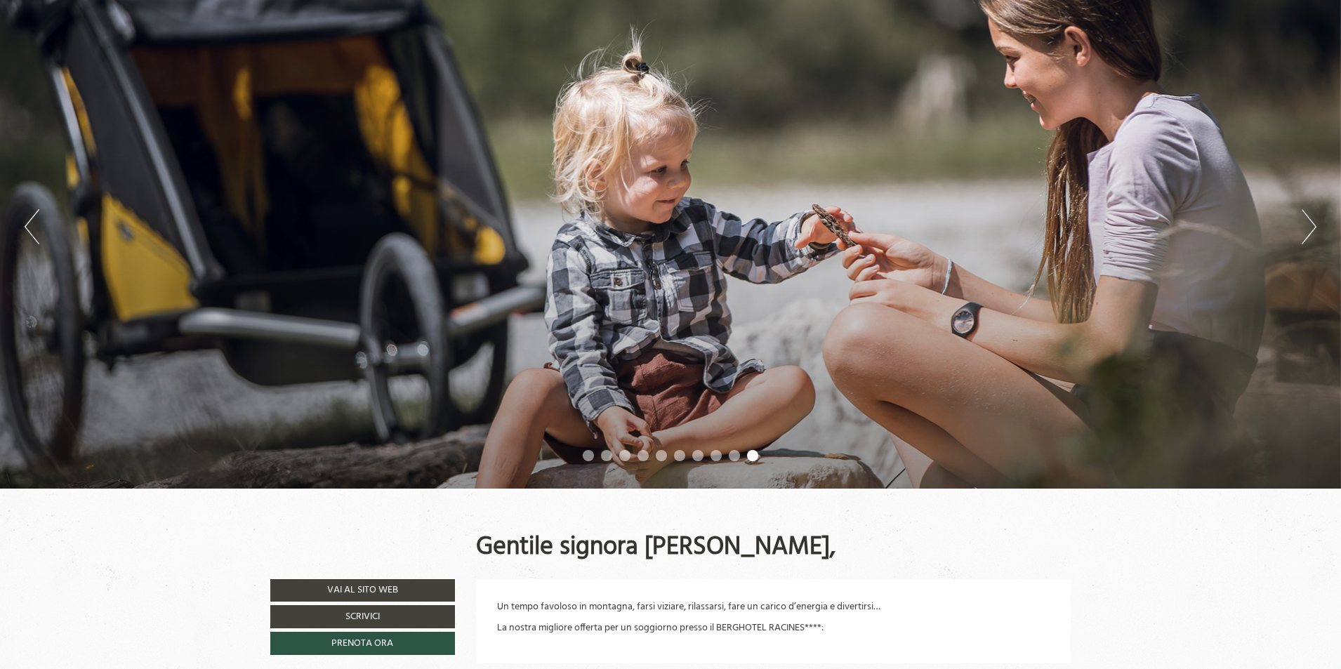
click at [1309, 231] on button "Next" at bounding box center [1309, 226] width 15 height 35
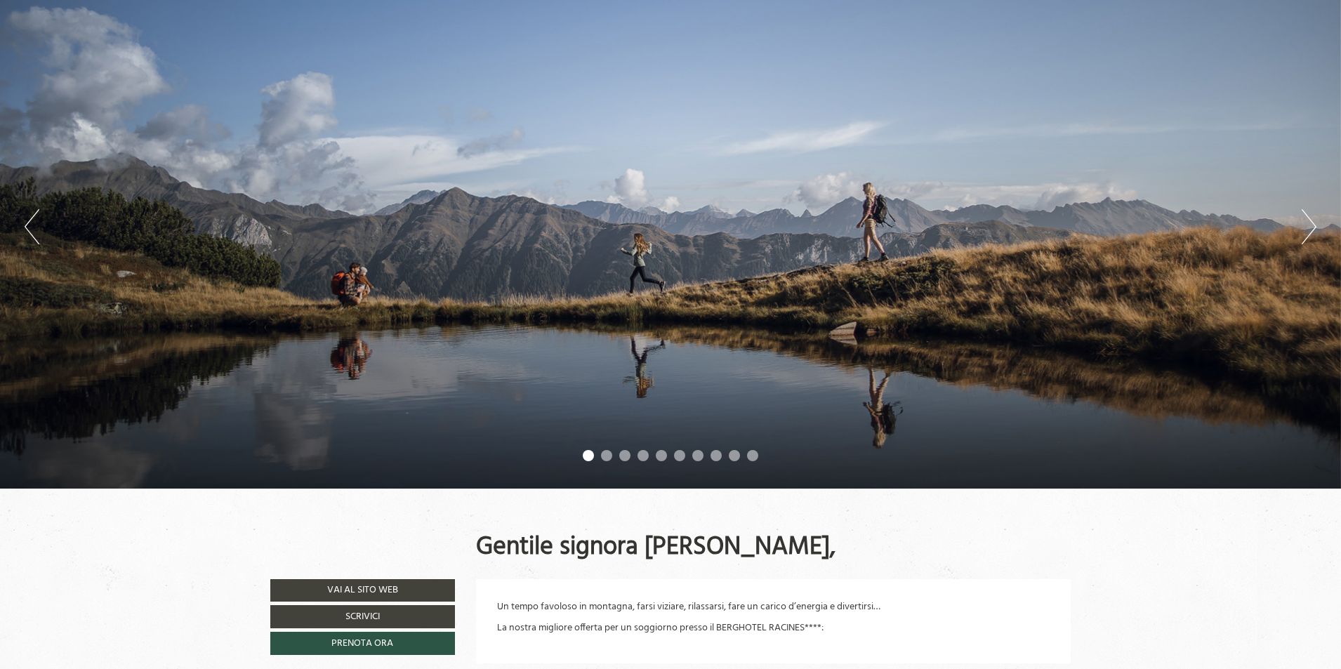
click at [1309, 231] on button "Next" at bounding box center [1309, 226] width 15 height 35
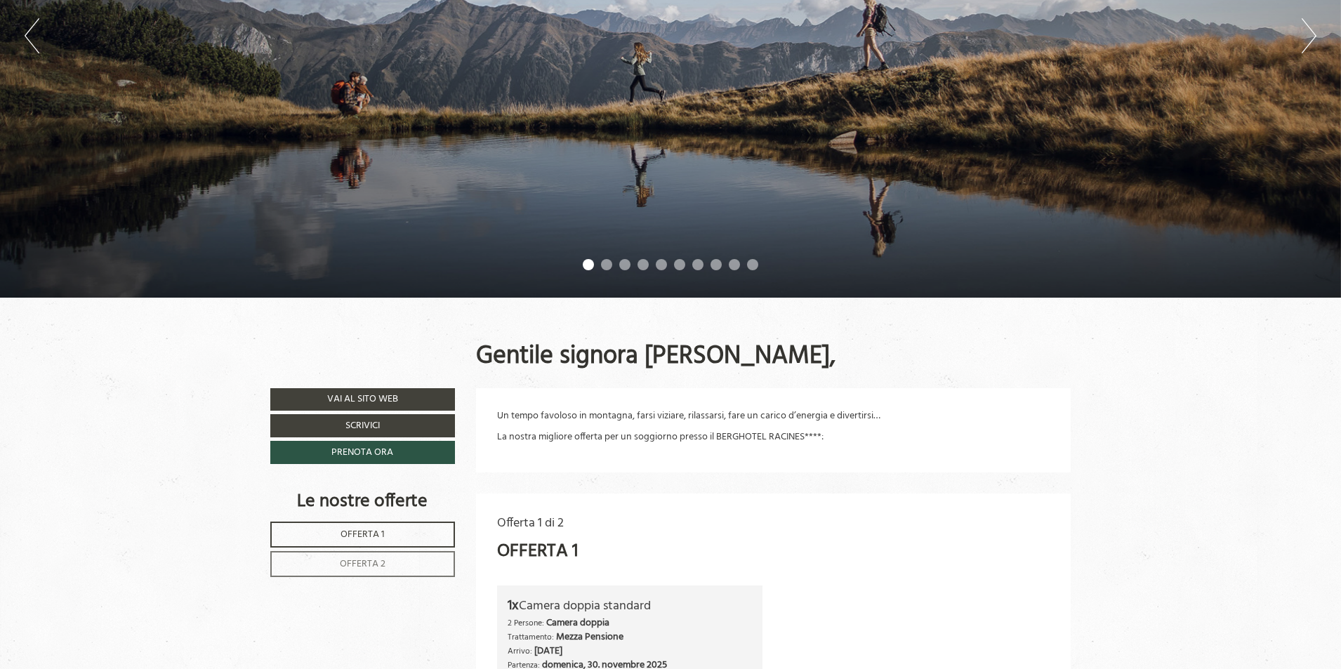
scroll to position [351, 0]
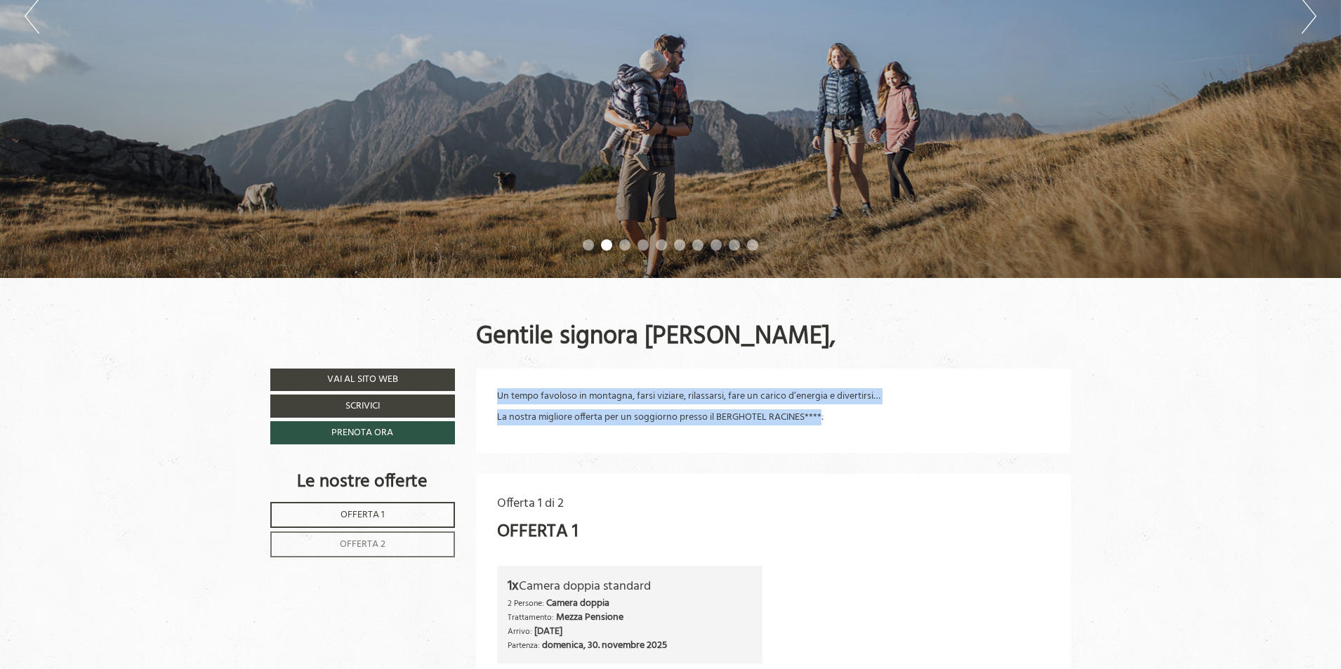
drag, startPoint x: 500, startPoint y: 398, endPoint x: 820, endPoint y: 414, distance: 320.6
click at [820, 414] on div "Un tempo favoloso in montagna, farsi viziare, rilassarsi, fare un carico d’ener…" at bounding box center [773, 411] width 595 height 84
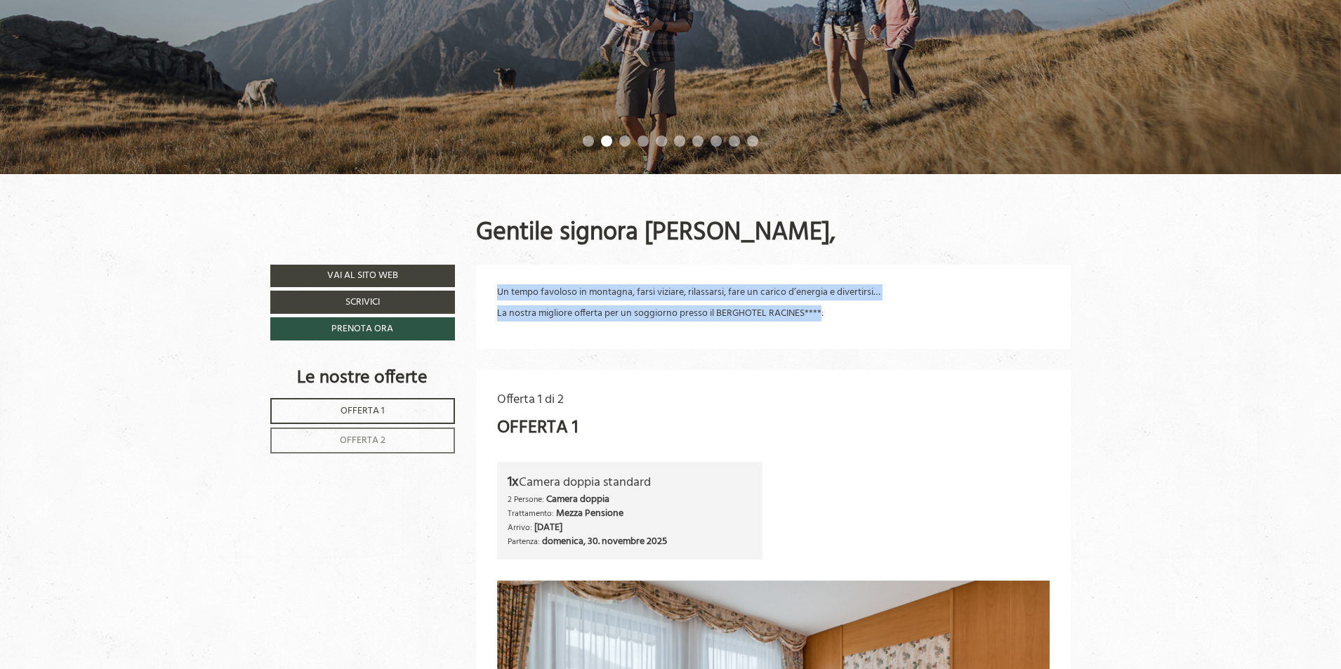
scroll to position [421, 0]
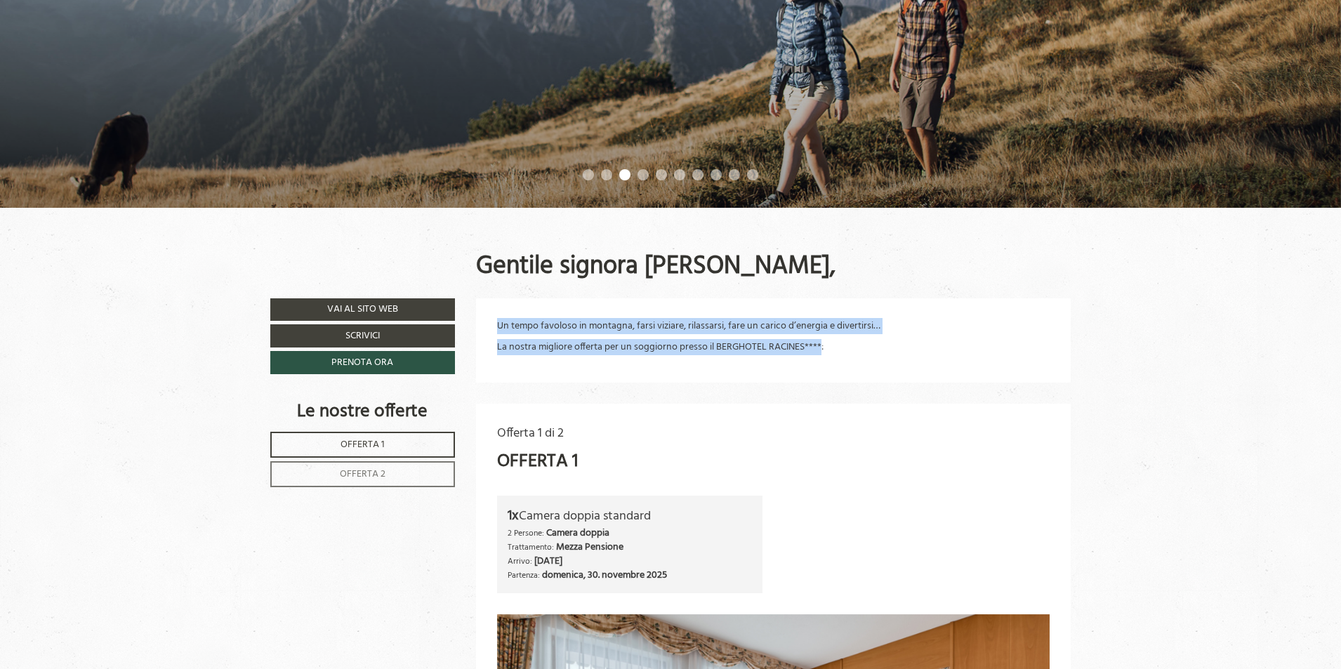
copy div "Un tempo favoloso in montagna, farsi viziare, rilassarsi, fare un carico d’ener…"
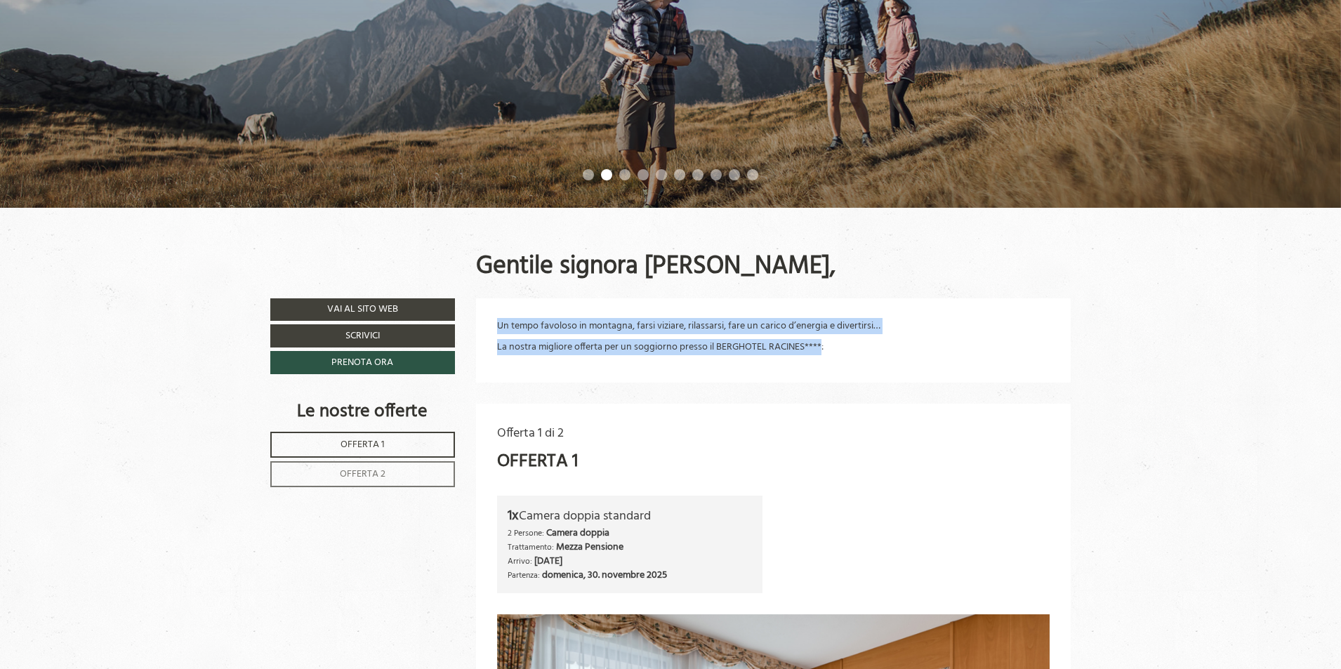
click at [622, 378] on div "Un tempo favoloso in montagna, farsi viziare, rilassarsi, fare un carico d’ener…" at bounding box center [773, 340] width 595 height 84
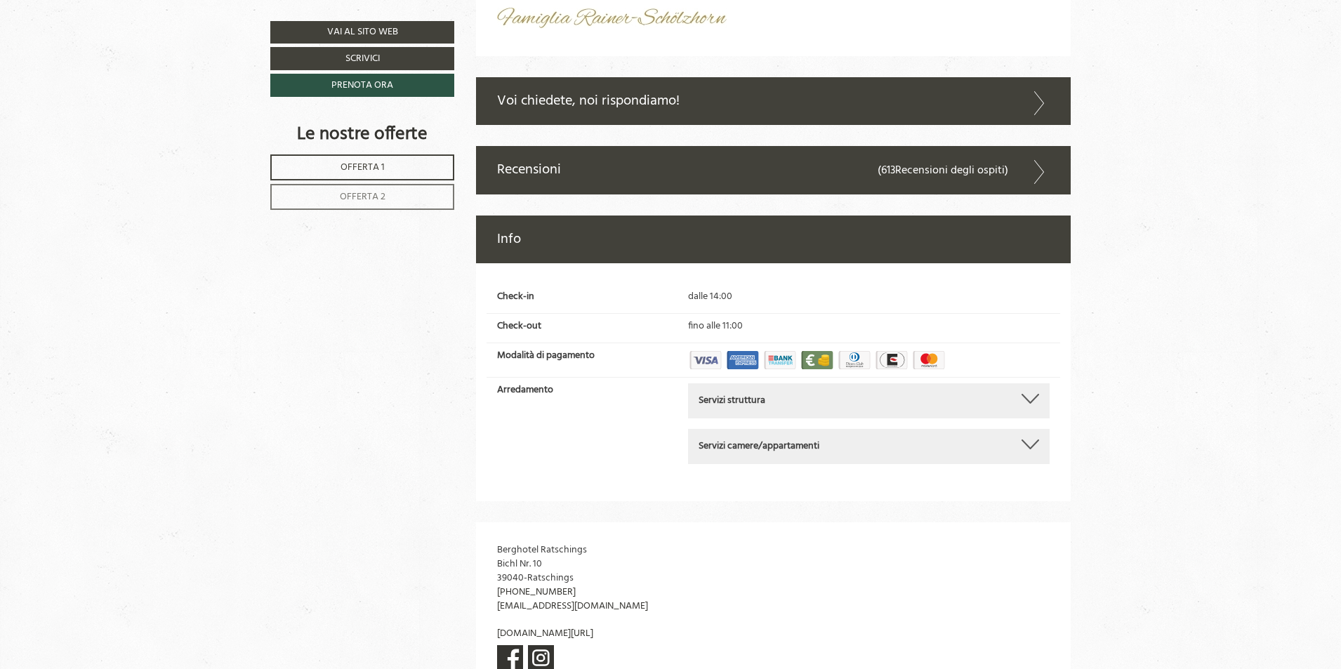
scroll to position [5453, 0]
